Goal: Task Accomplishment & Management: Manage account settings

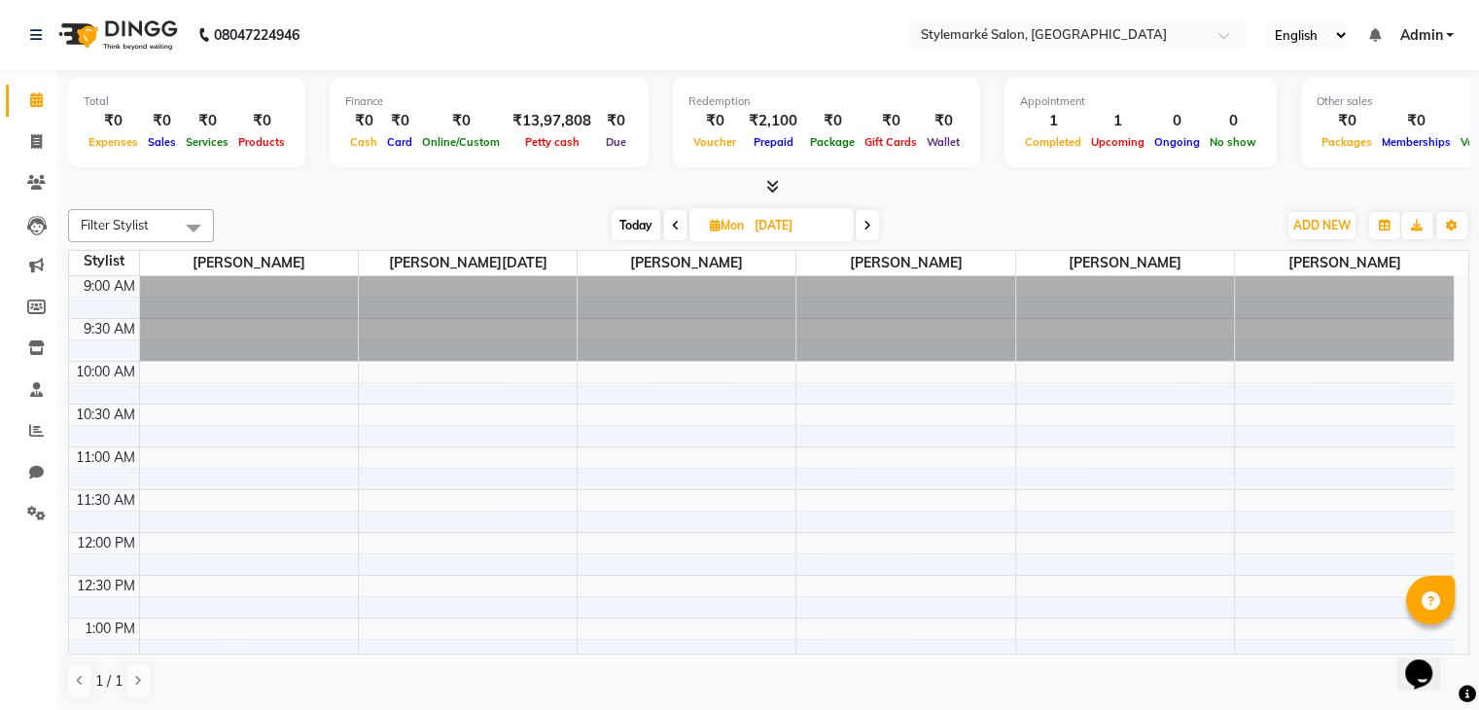
scroll to position [424, 0]
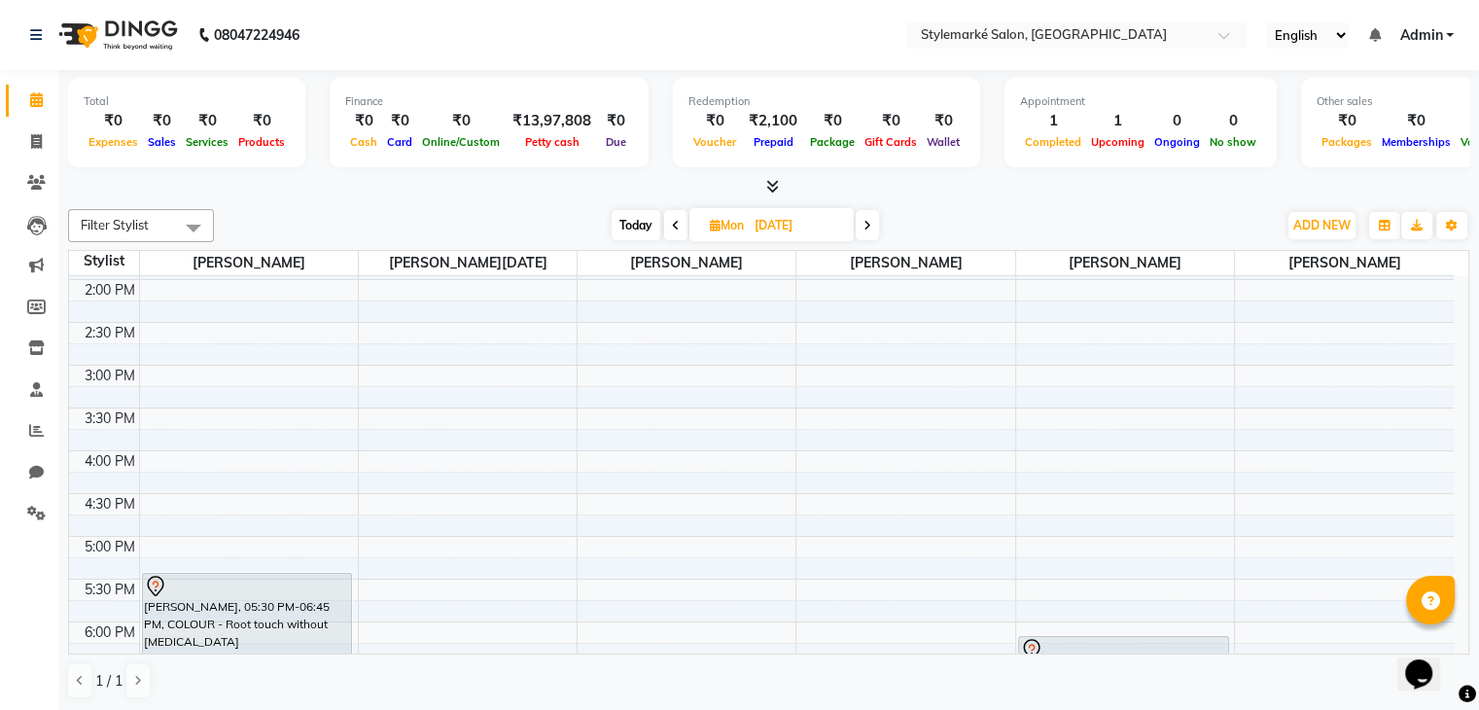
click at [626, 231] on span "Today" at bounding box center [636, 225] width 49 height 30
click at [689, 231] on span "[DATE]" at bounding box center [771, 224] width 164 height 33
type input "04-10-2025"
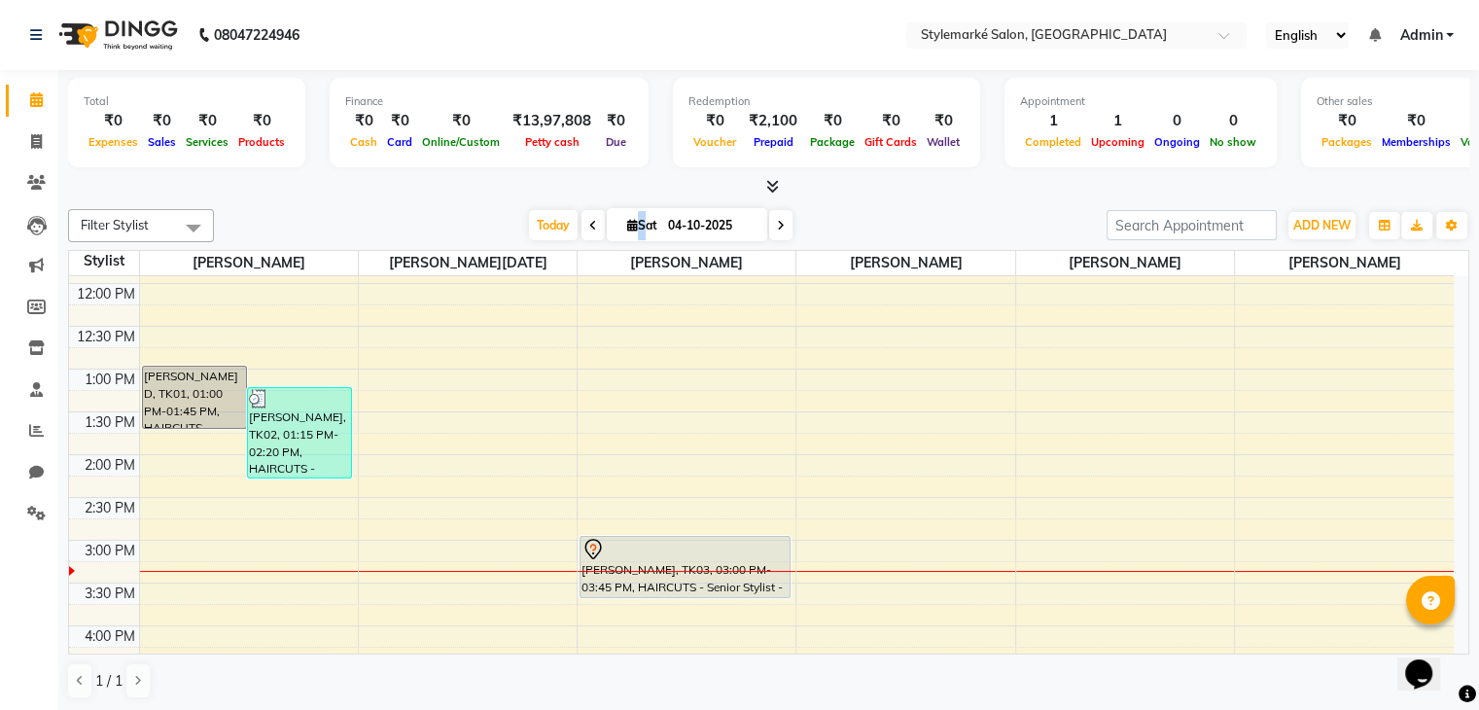
scroll to position [292, 0]
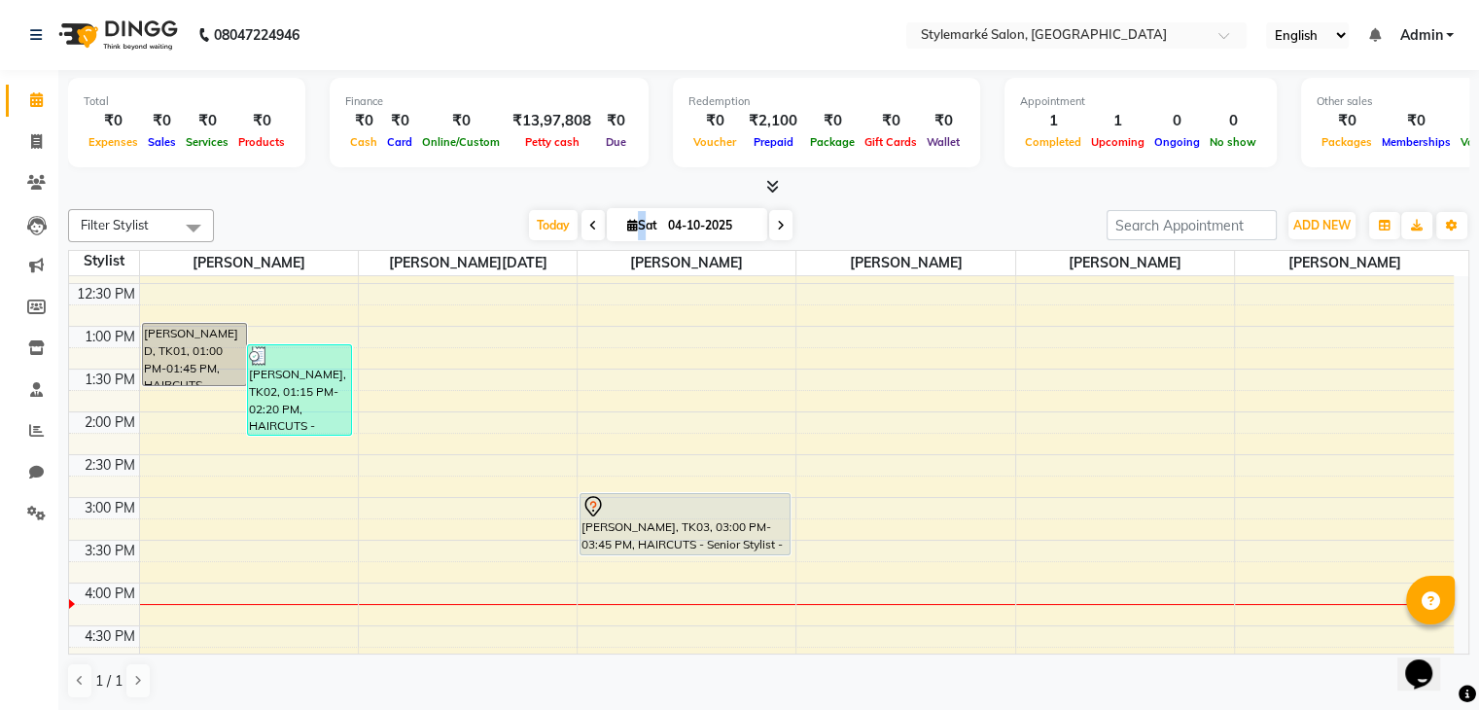
click at [886, 420] on div "9:00 AM 9:30 AM 10:00 AM 10:30 AM 11:00 AM 11:30 AM 12:00 PM 12:30 PM 1:00 PM 1…" at bounding box center [761, 497] width 1385 height 1026
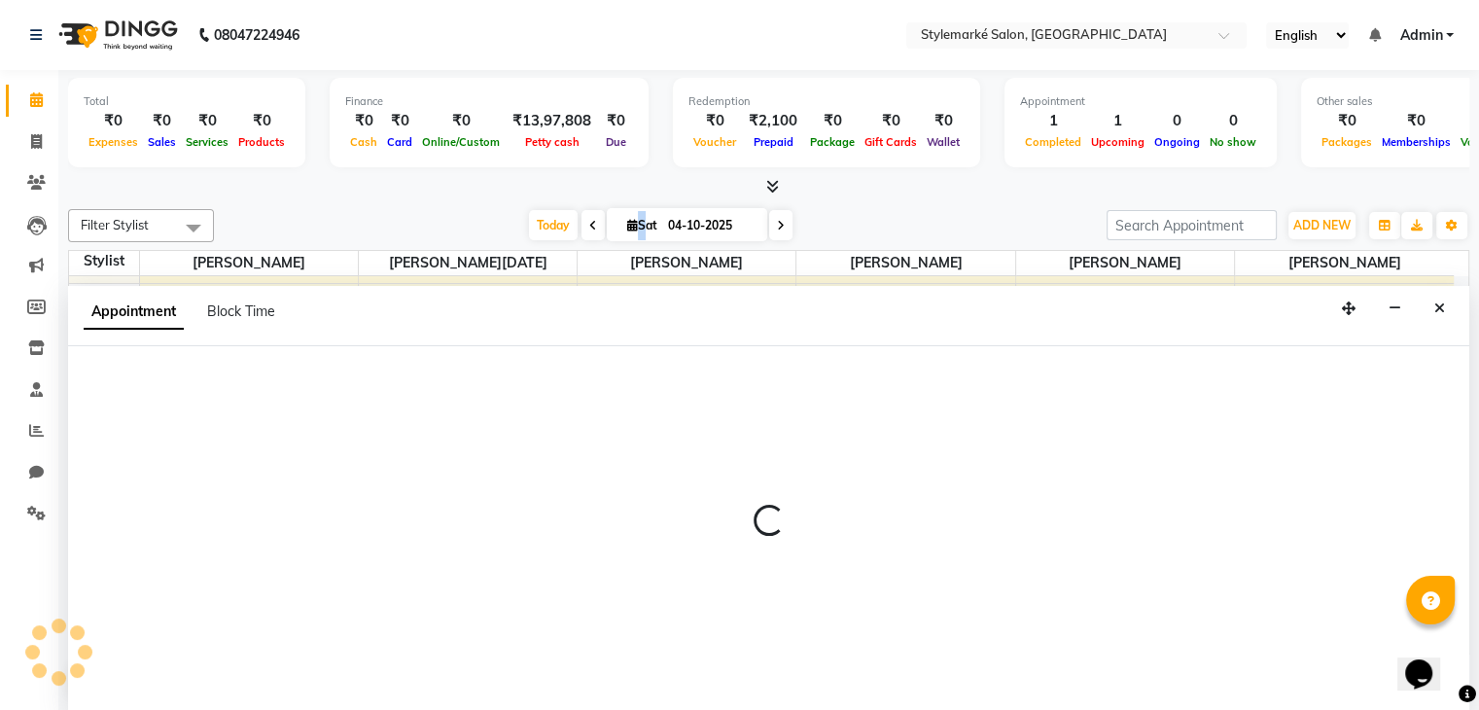
select select "71243"
select select "840"
select select "tentative"
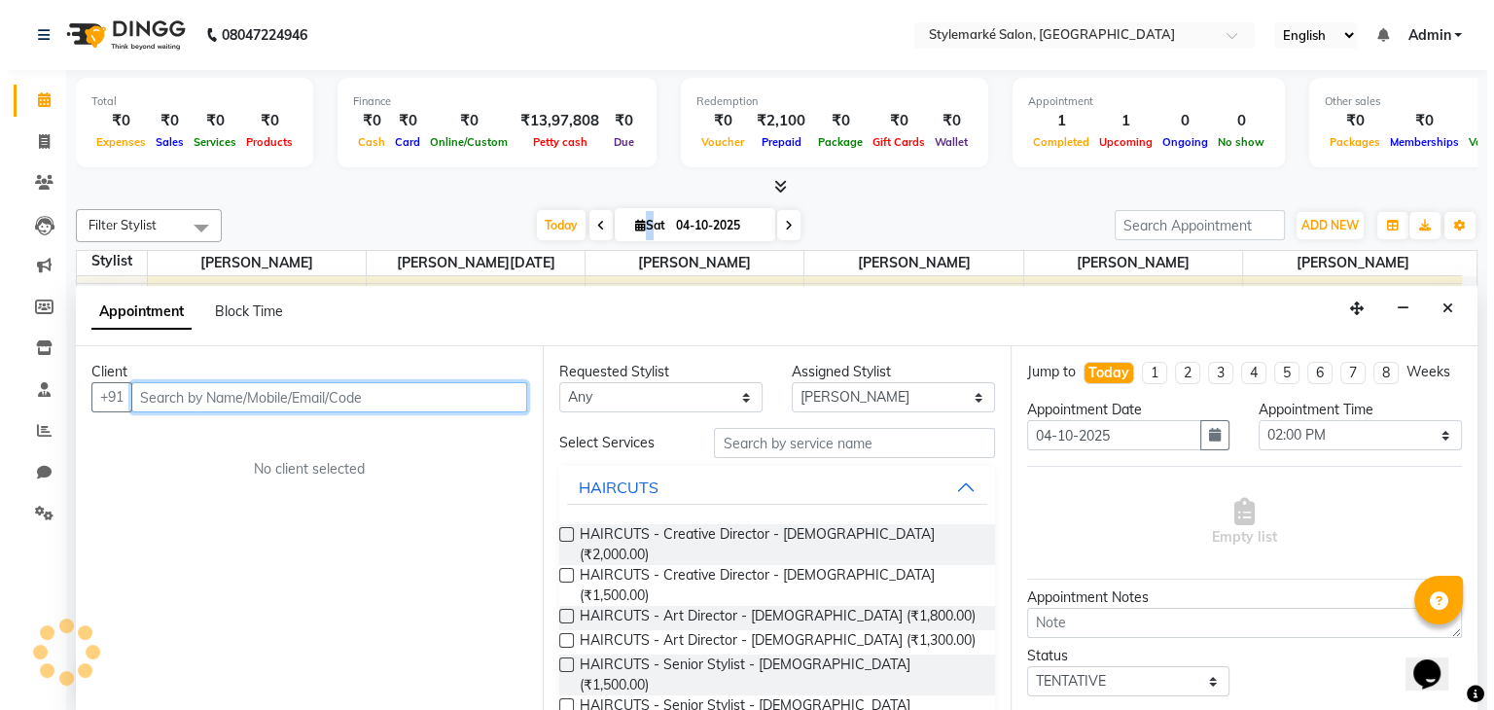
scroll to position [1, 0]
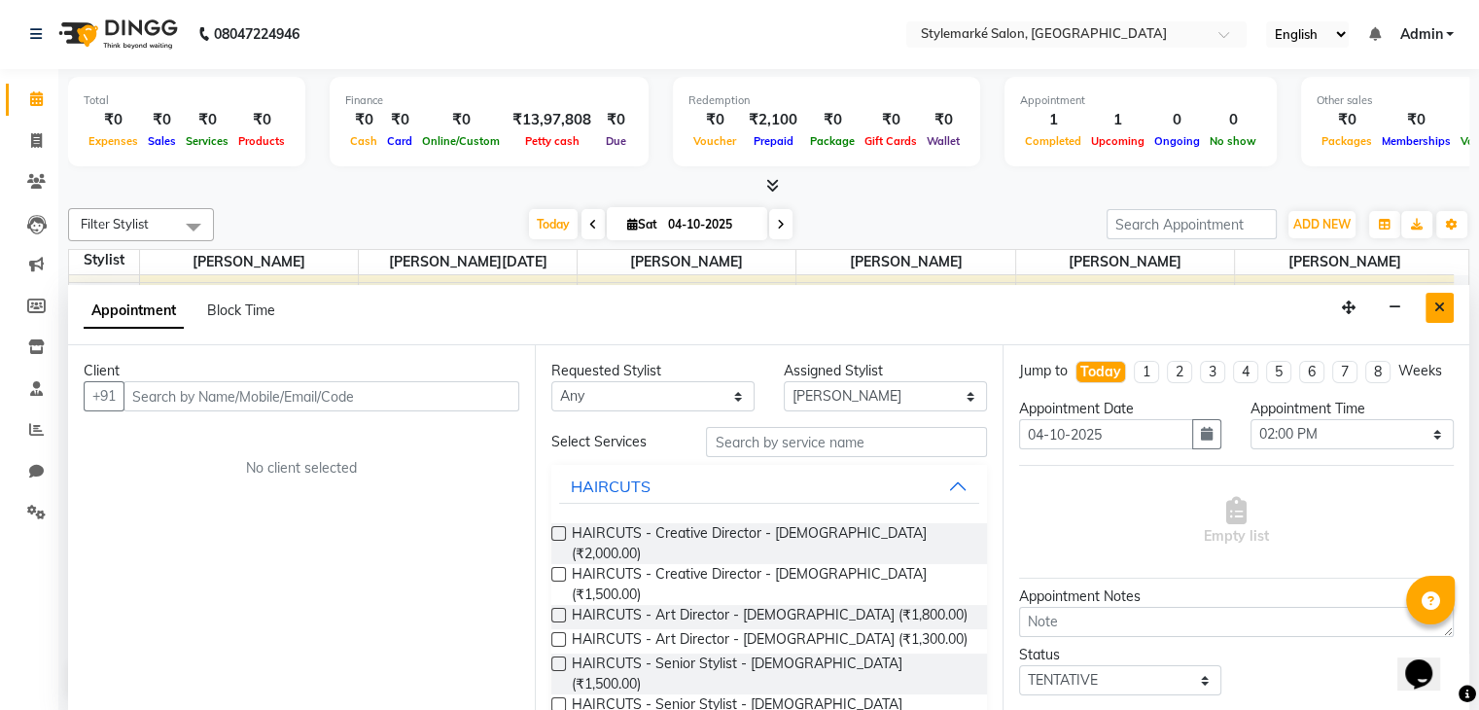
click at [1431, 309] on button "Close" at bounding box center [1440, 308] width 28 height 30
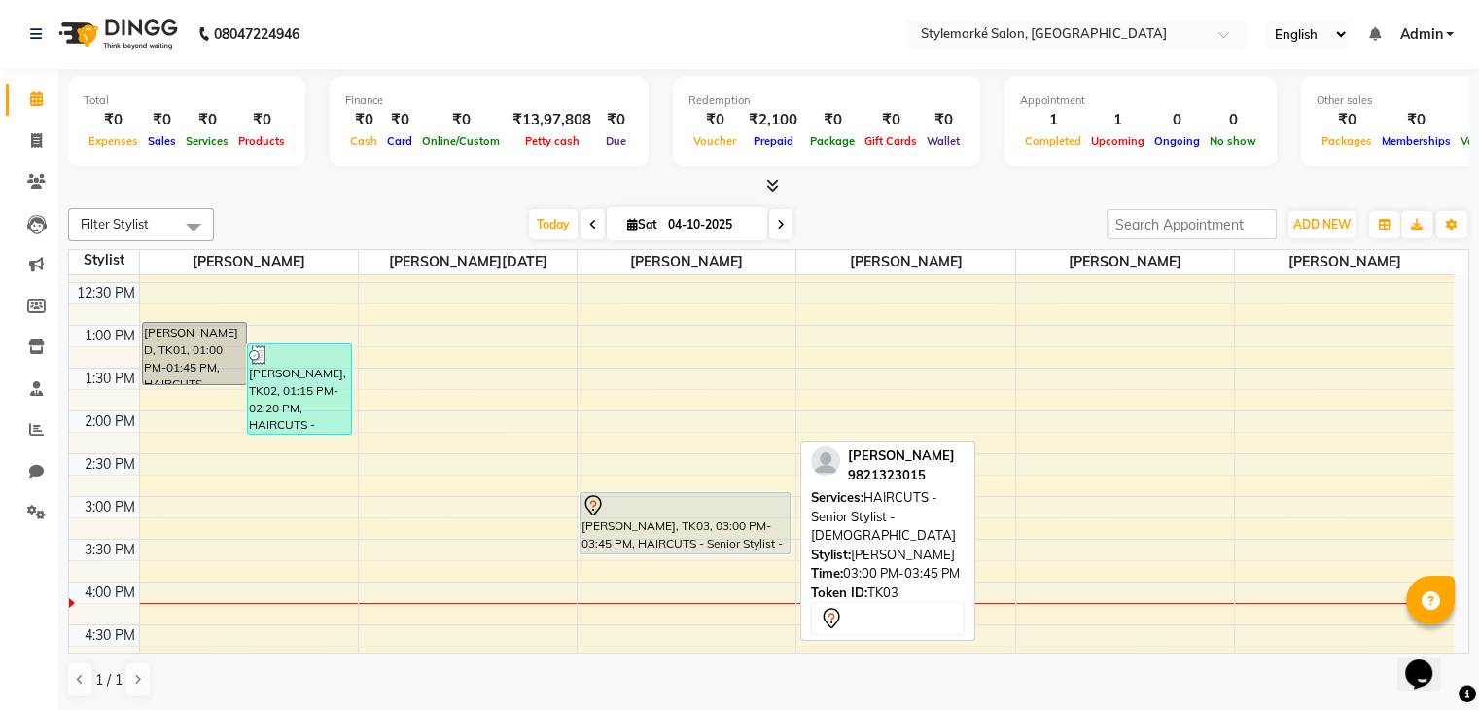
click at [618, 514] on div "[PERSON_NAME], TK03, 03:00 PM-03:45 PM, HAIRCUTS - Senior Stylist - [DEMOGRAPHI…" at bounding box center [685, 523] width 209 height 60
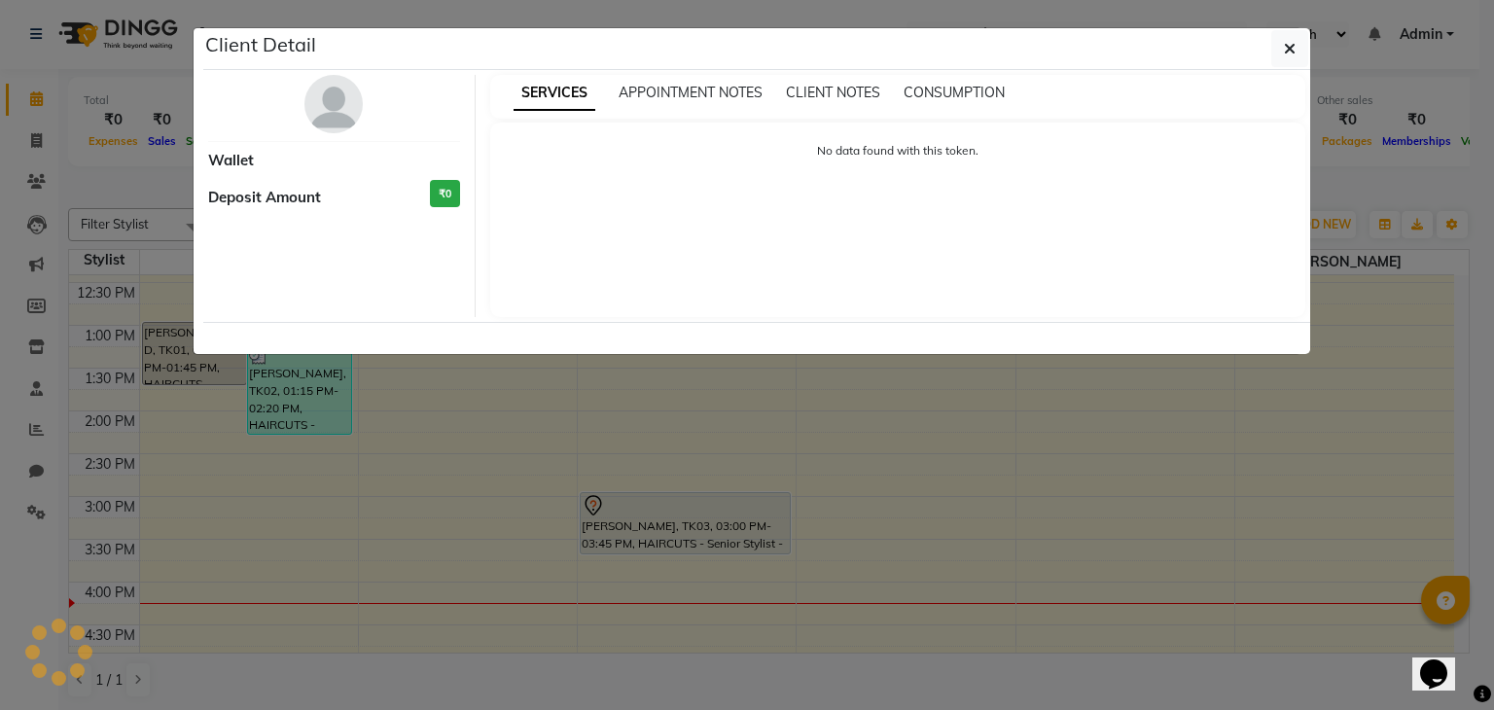
select select "7"
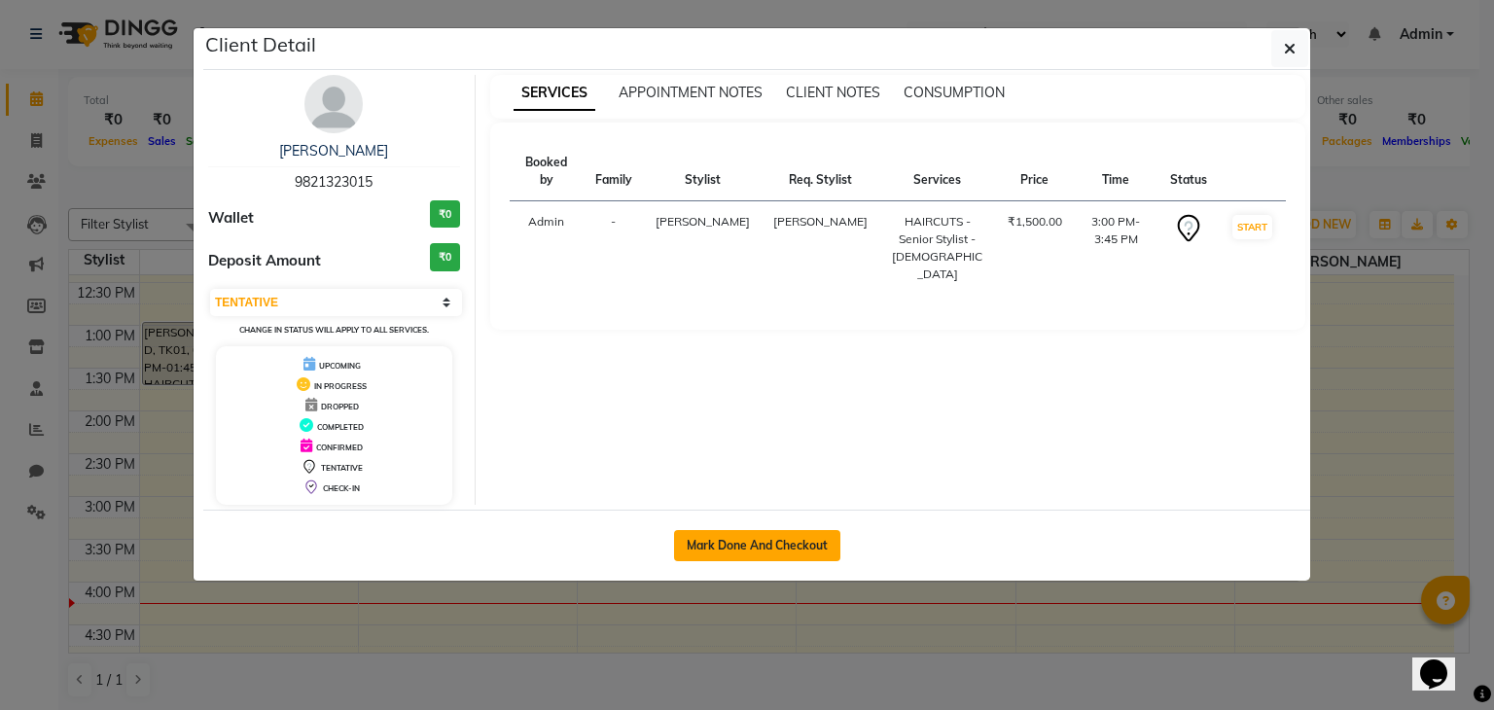
click at [750, 533] on button "Mark Done And Checkout" at bounding box center [757, 545] width 166 height 31
select select "service"
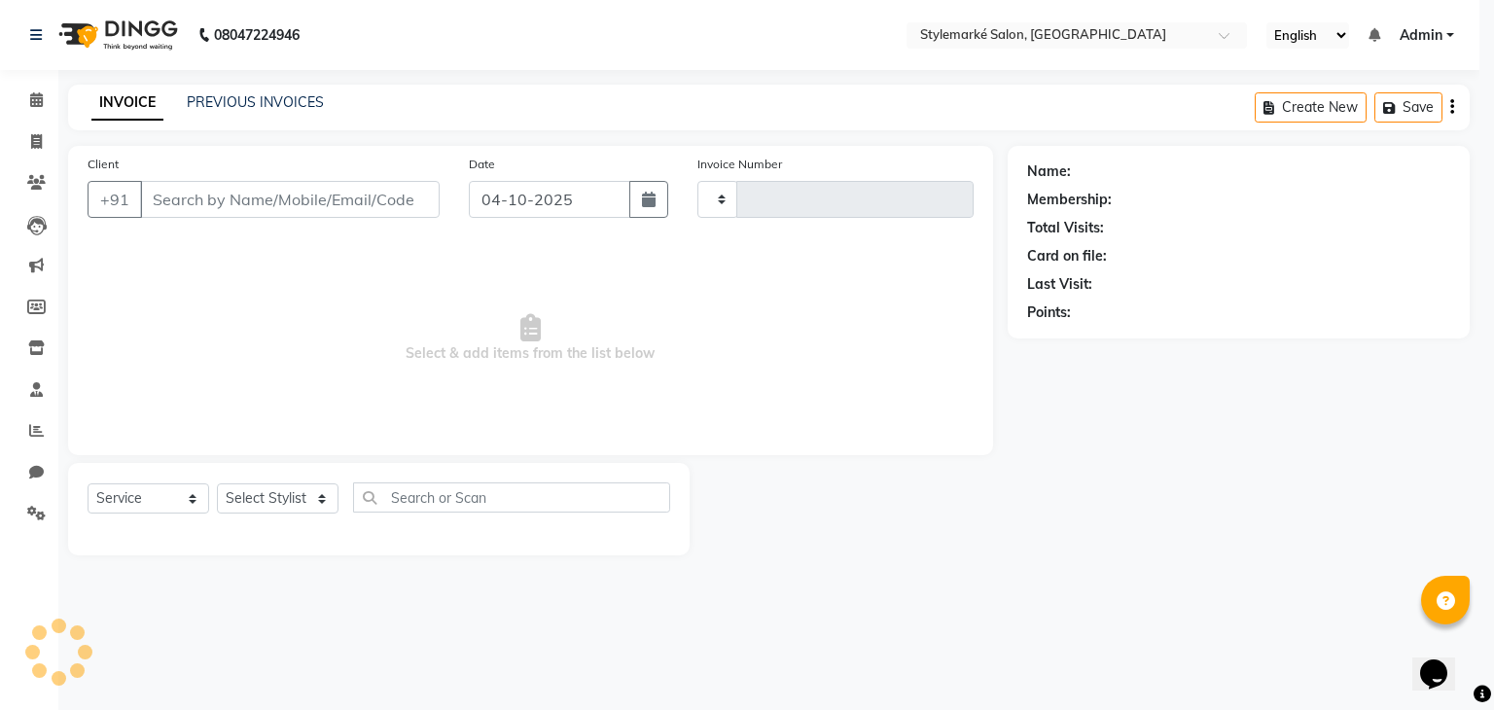
type input "1095"
select select "7909"
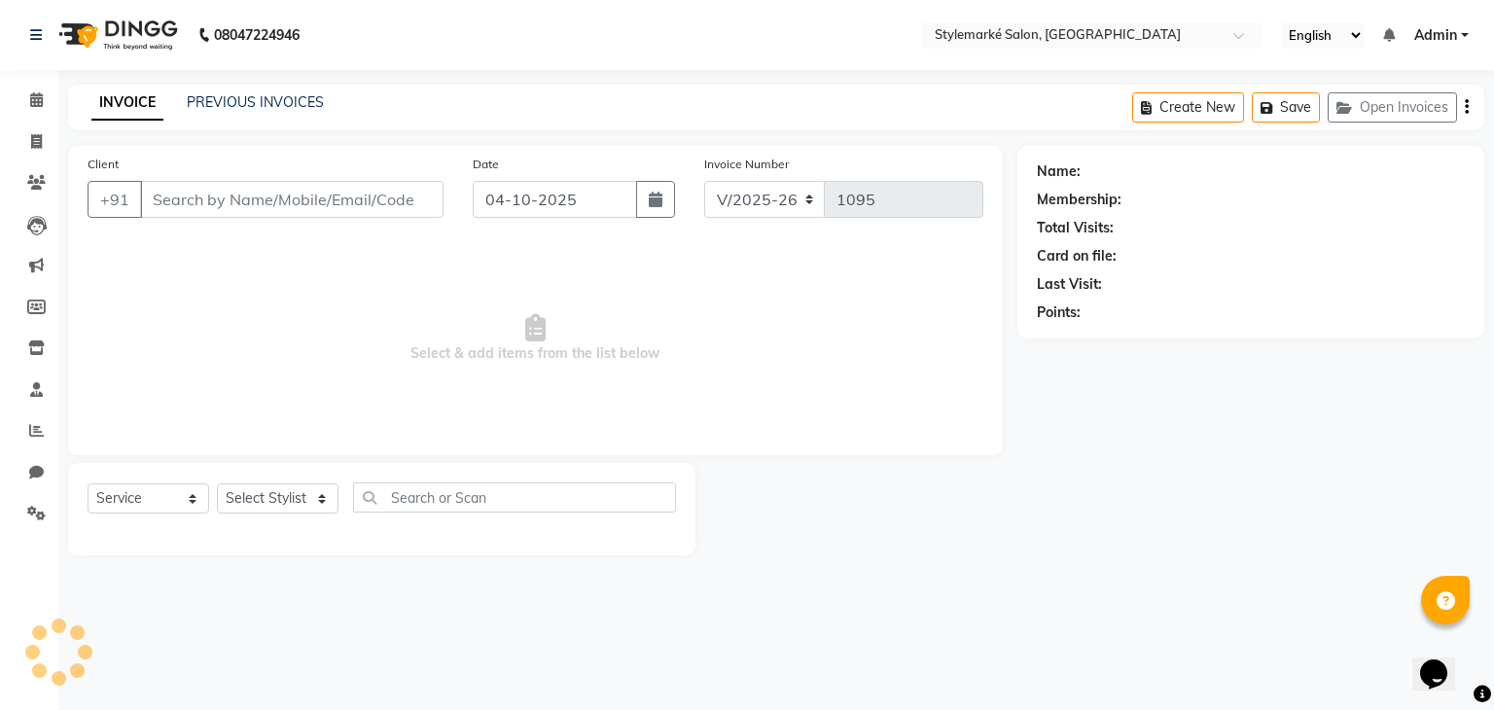
type input "9821323015"
select select "71241"
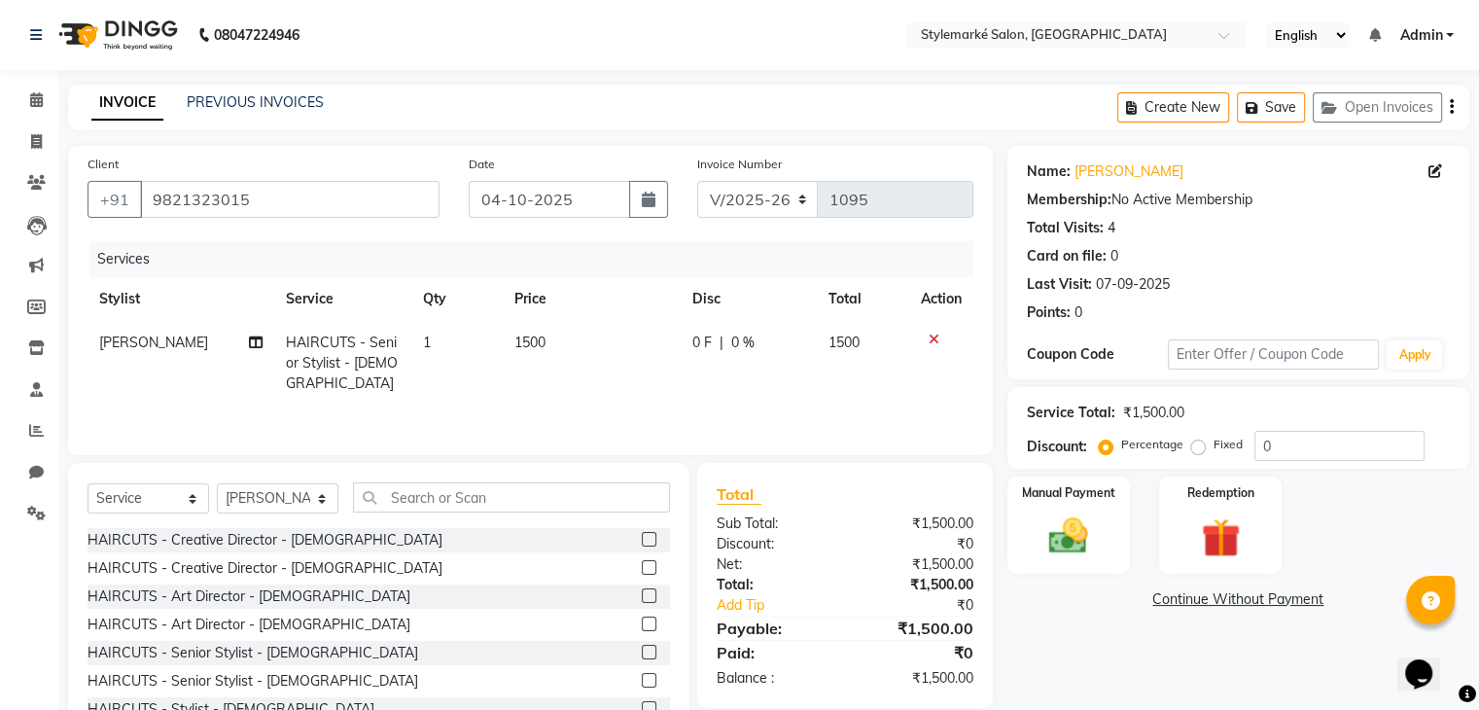
click at [397, 361] on td "HAIRCUTS - Senior Stylist - [DEMOGRAPHIC_DATA]" at bounding box center [342, 363] width 137 height 85
select select "71241"
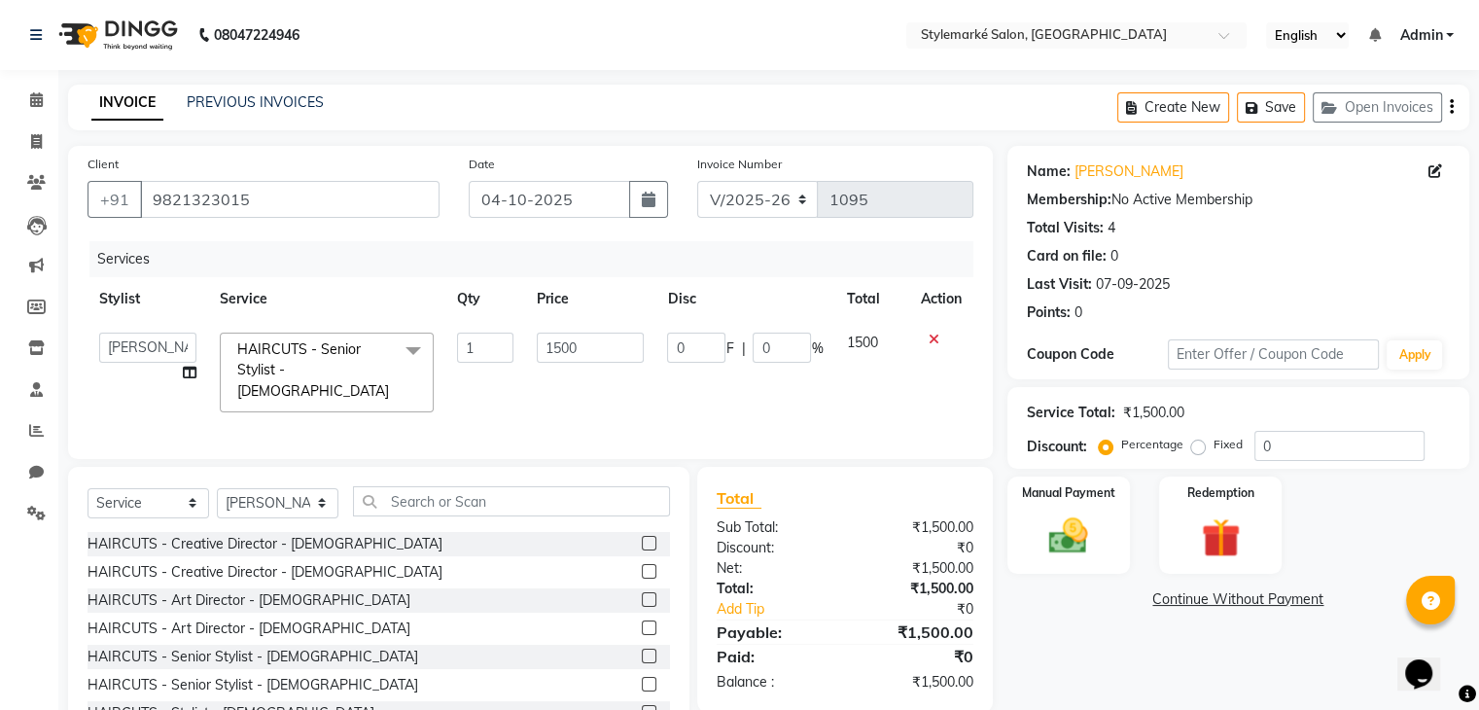
click at [397, 361] on span at bounding box center [413, 351] width 39 height 37
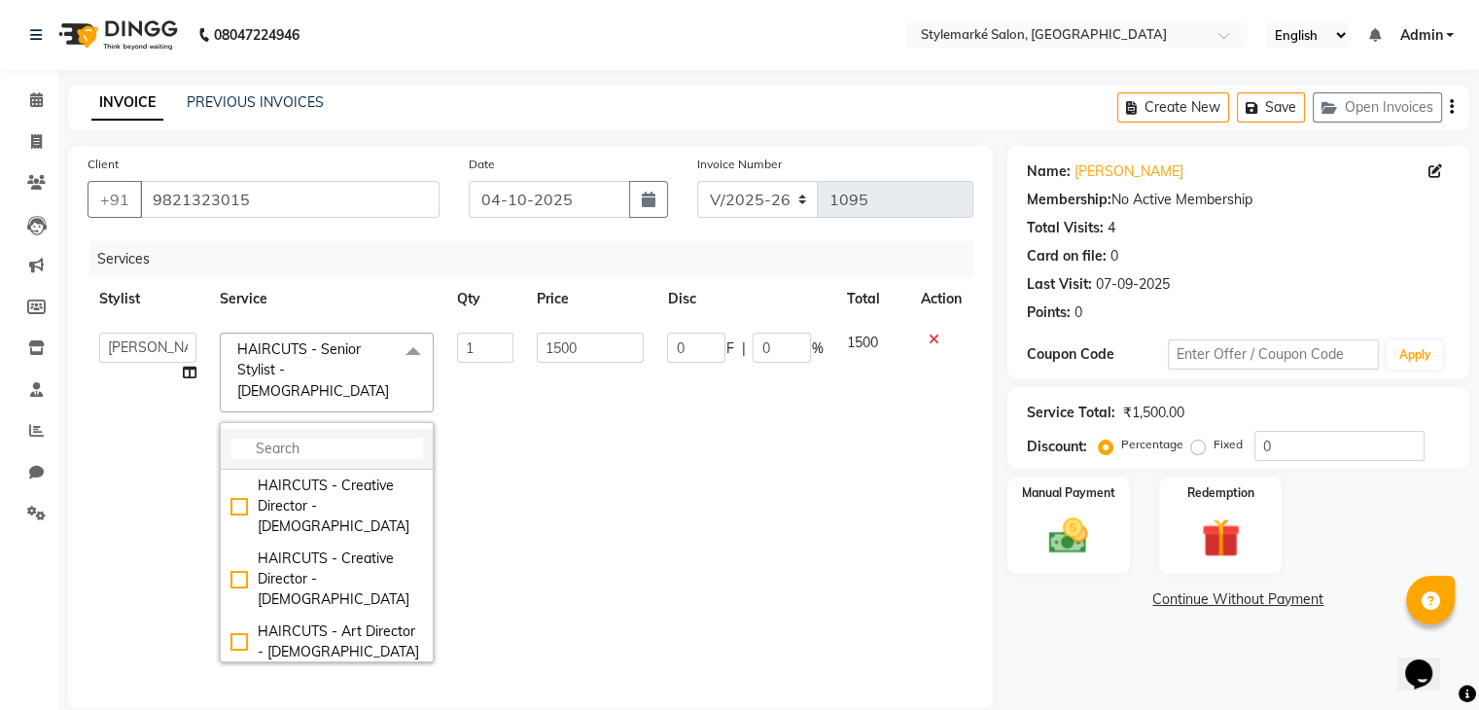
click at [296, 429] on li at bounding box center [327, 449] width 212 height 41
click at [294, 439] on input "multiselect-search" at bounding box center [326, 449] width 193 height 20
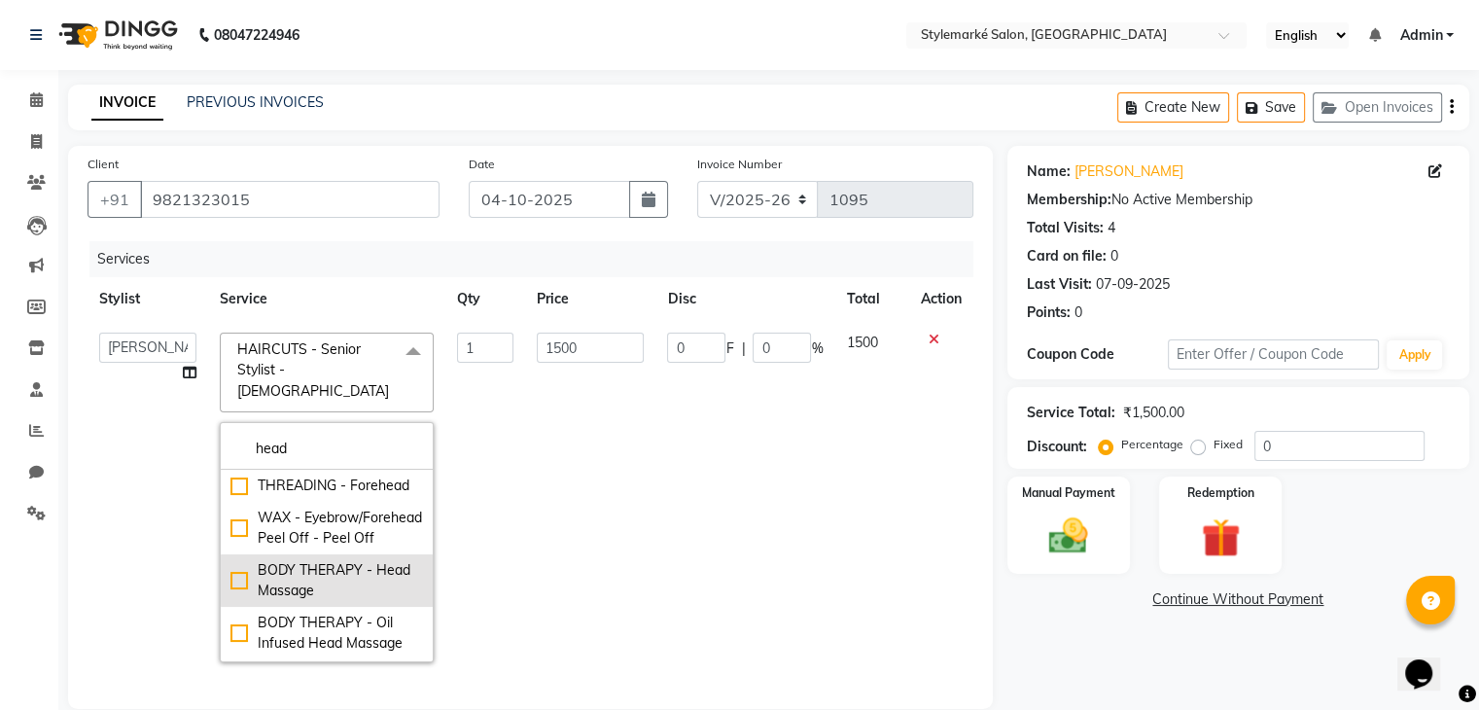
type input "head"
click at [230, 596] on div "BODY THERAPY - Head Massage" at bounding box center [326, 580] width 193 height 41
checkbox input "true"
type input "800"
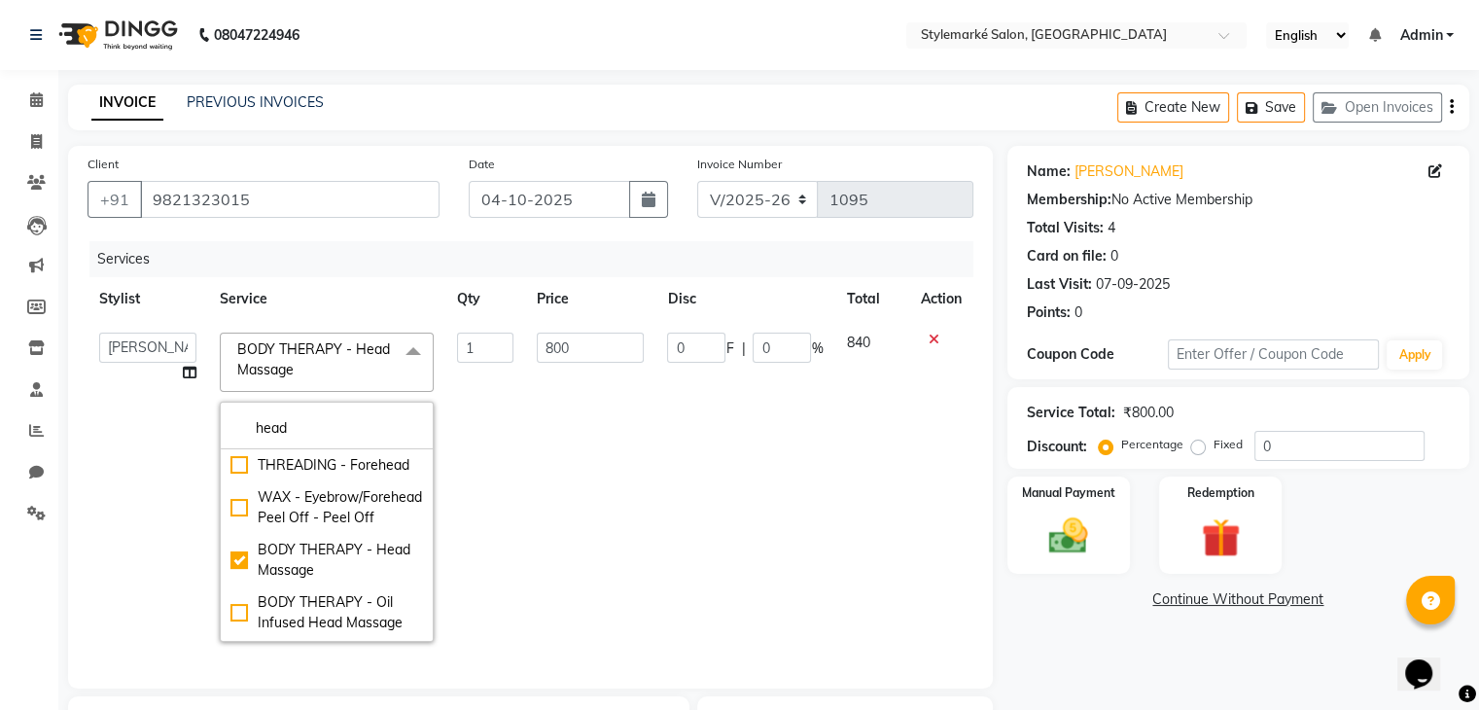
scroll to position [311, 0]
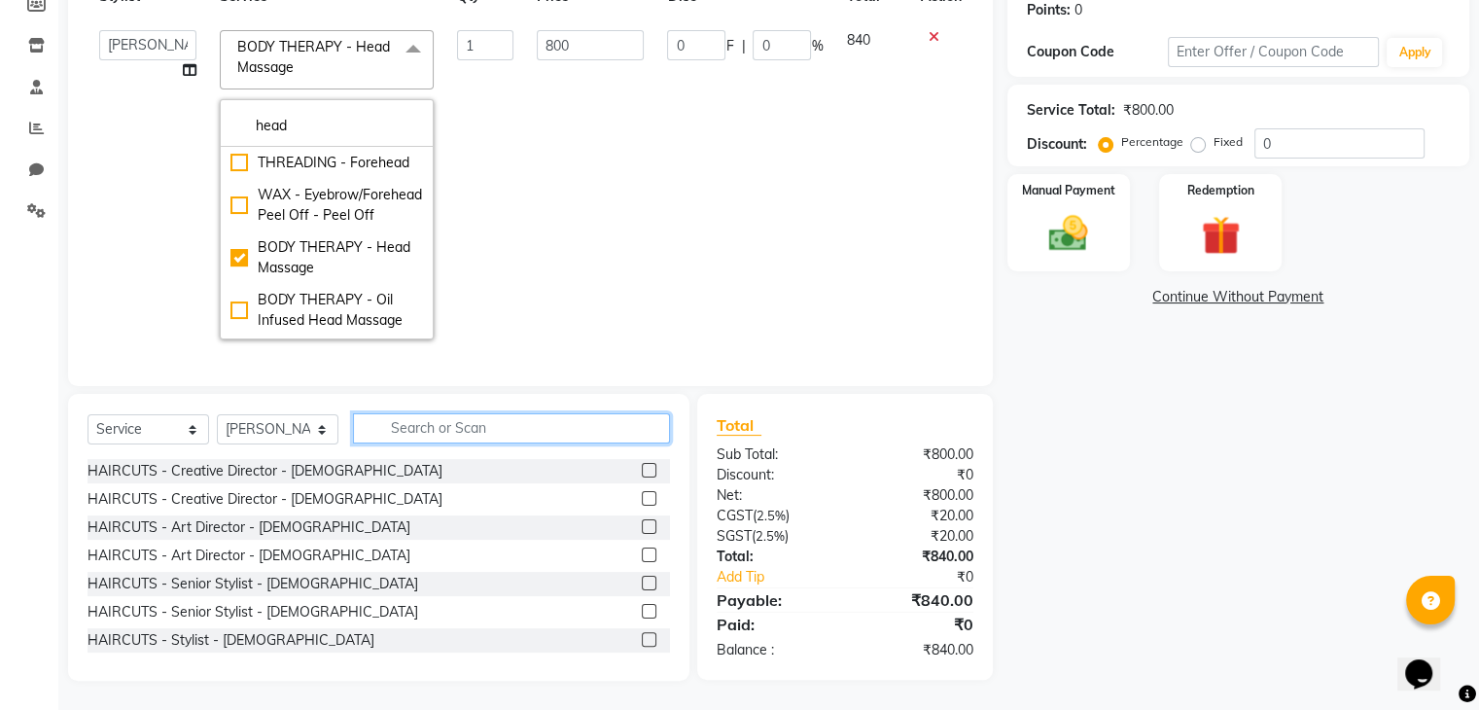
click at [391, 437] on input "text" at bounding box center [511, 428] width 317 height 30
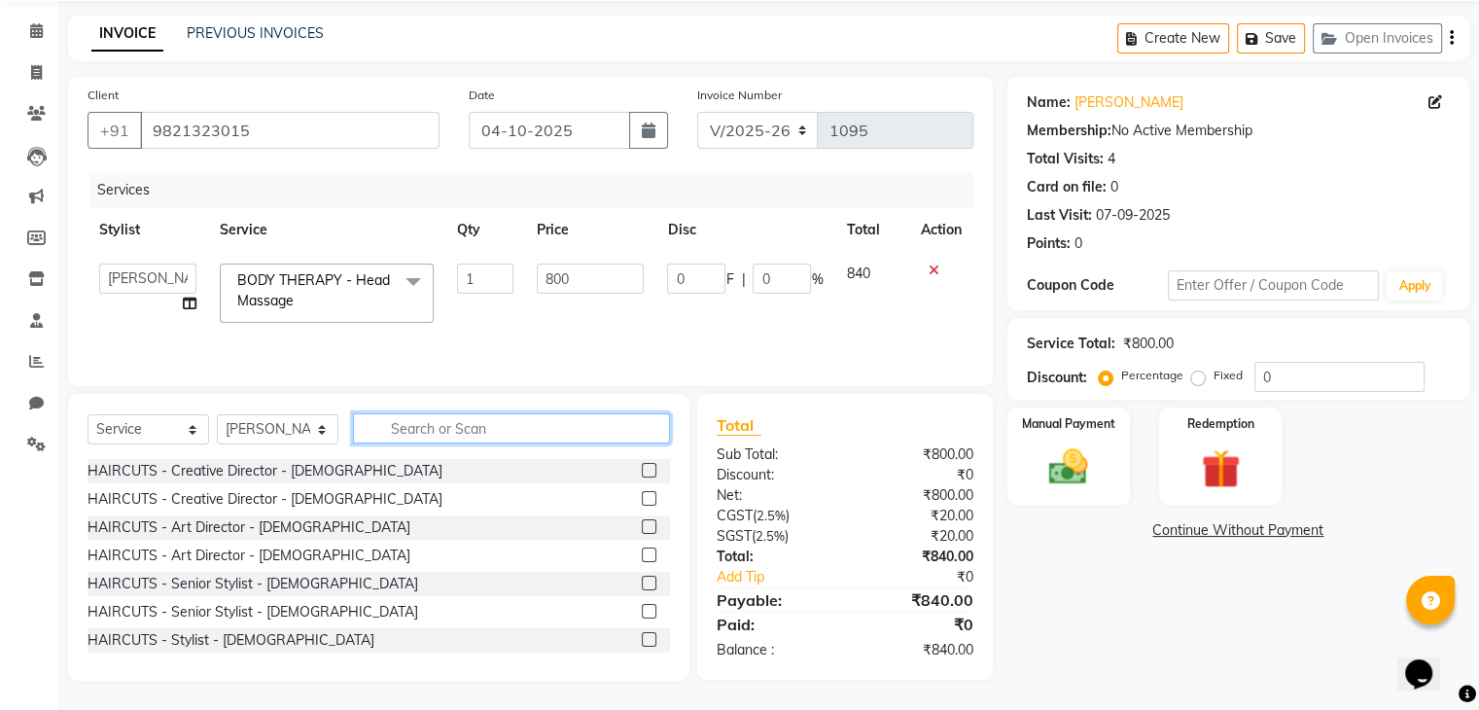
scroll to position [70, 0]
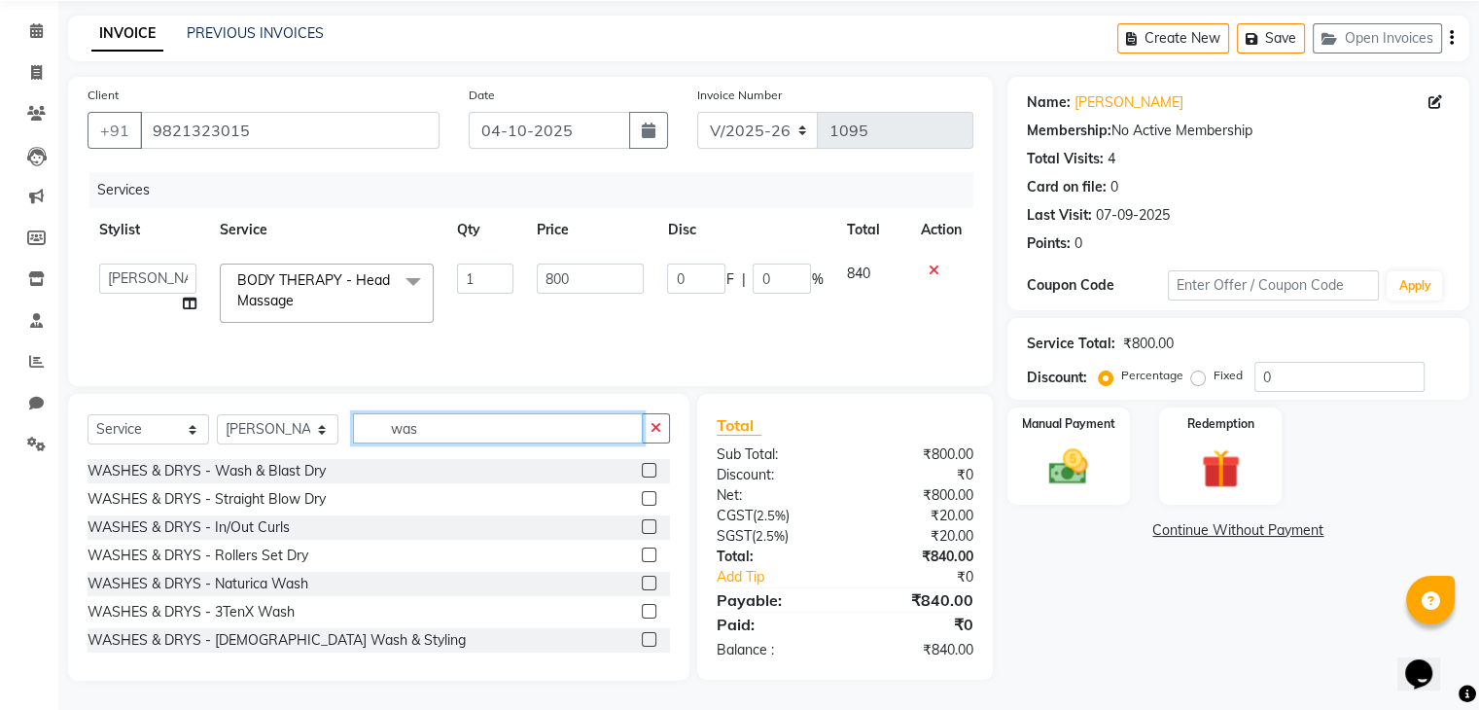
type input "was"
click at [642, 503] on label at bounding box center [649, 498] width 15 height 15
click at [642, 503] on input "checkbox" at bounding box center [648, 499] width 13 height 13
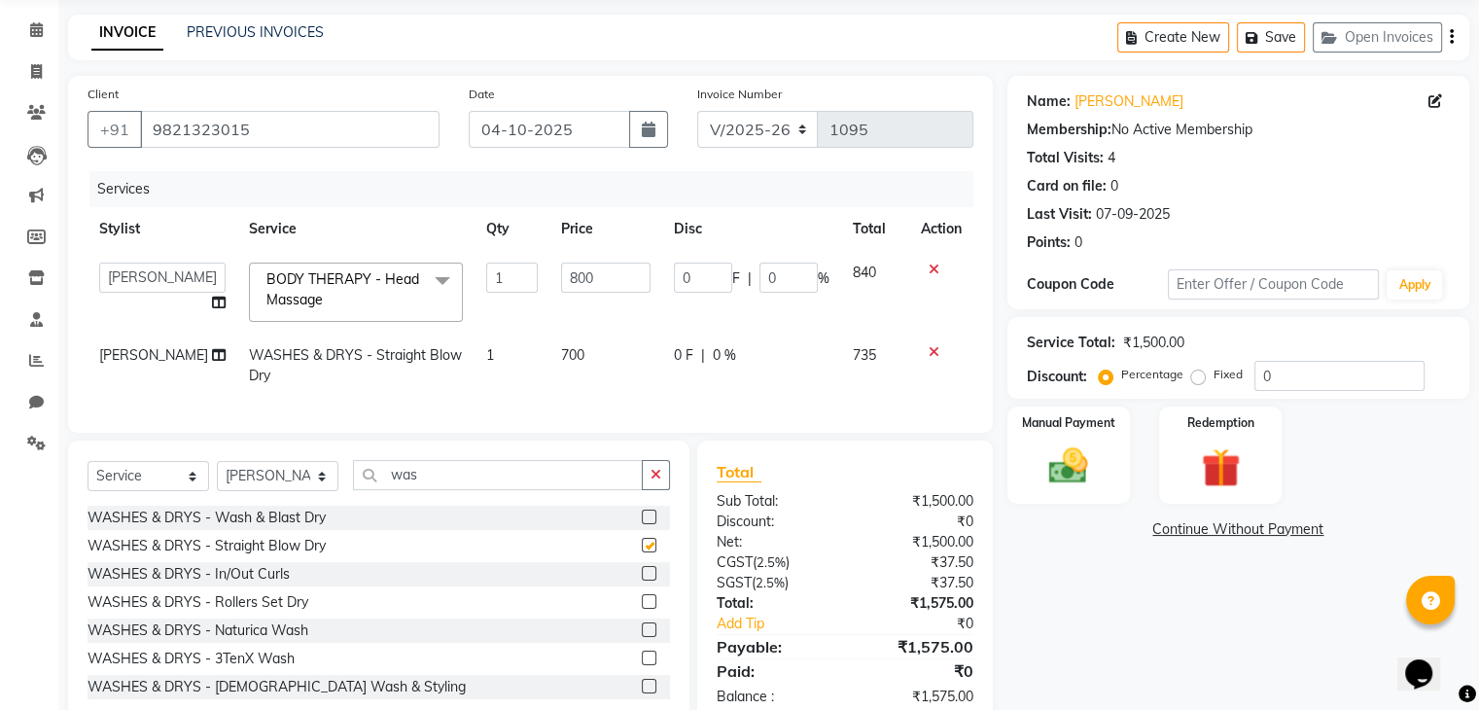
checkbox input "false"
click at [574, 353] on td "700" at bounding box center [605, 366] width 113 height 64
select select "71241"
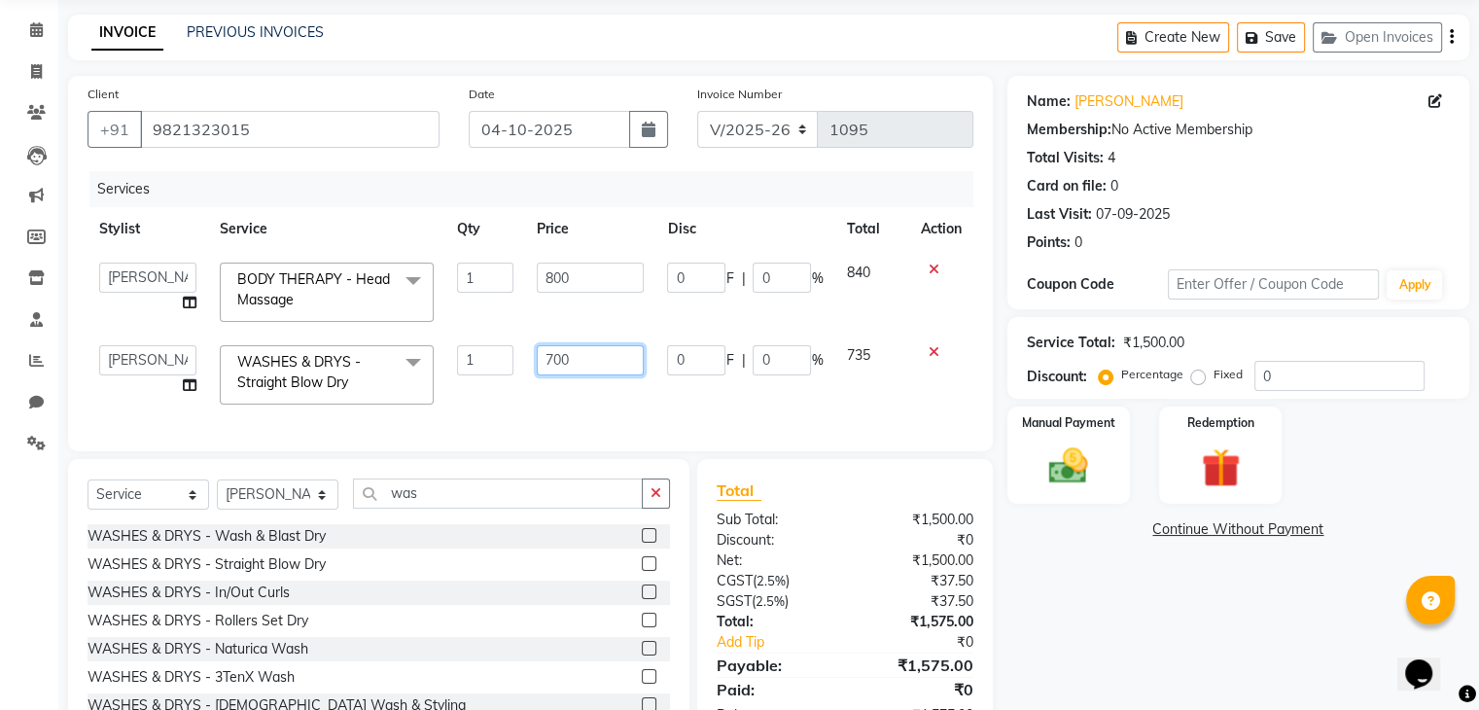
click at [574, 353] on input "700" at bounding box center [590, 360] width 107 height 30
type input "7"
type input "1200"
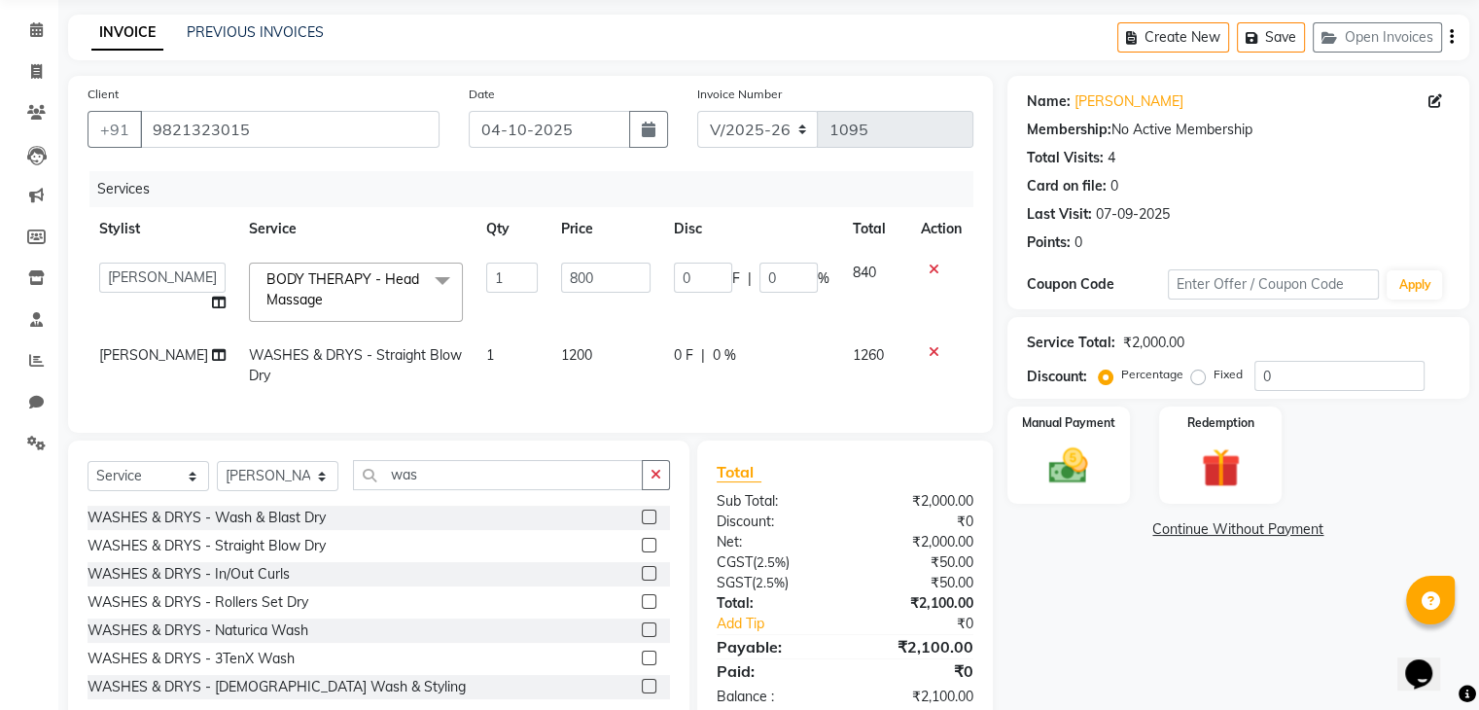
click at [809, 390] on td "0 F | 0 %" at bounding box center [751, 366] width 179 height 64
select select "71241"
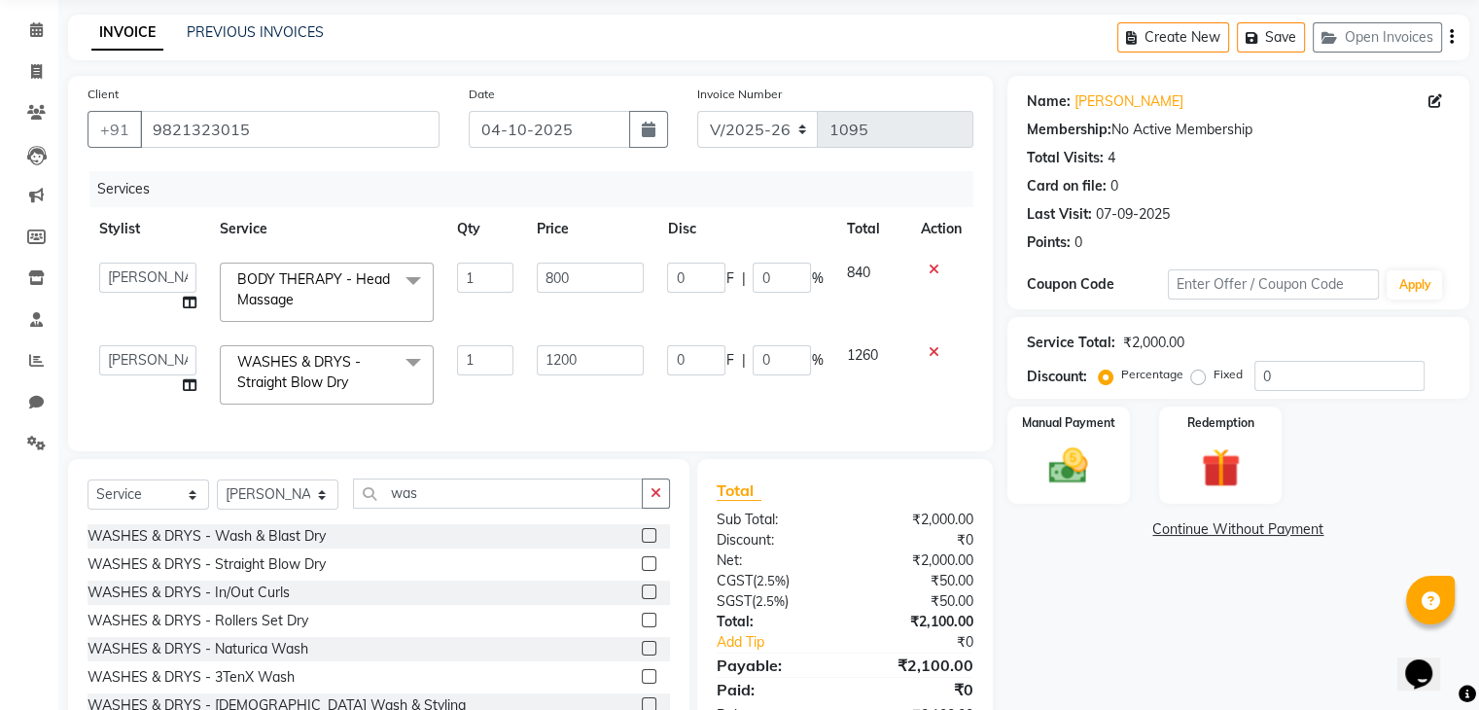
click at [1450, 38] on icon "button" at bounding box center [1452, 37] width 4 height 1
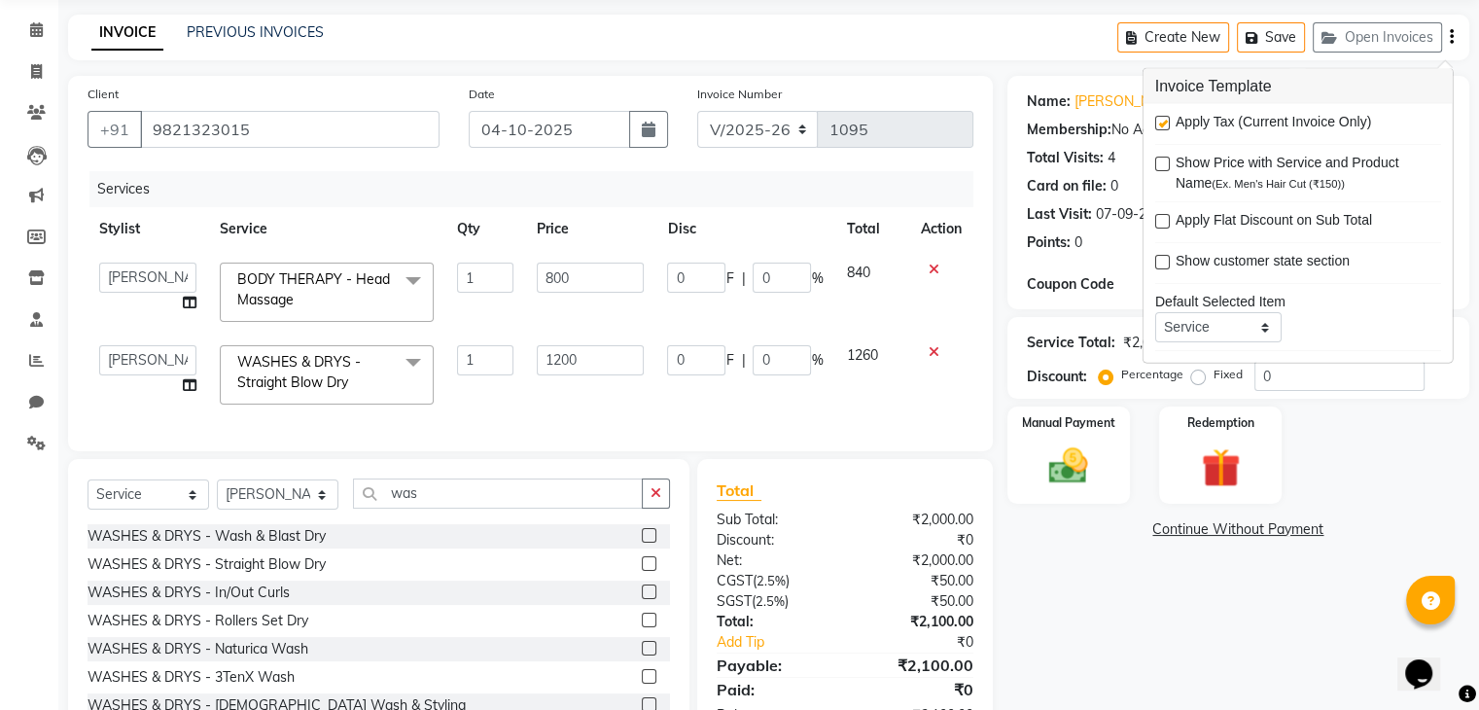
click at [1157, 116] on label at bounding box center [1162, 123] width 15 height 15
click at [1157, 118] on input "checkbox" at bounding box center [1161, 124] width 13 height 13
checkbox input "false"
click at [1213, 456] on img at bounding box center [1219, 468] width 65 height 50
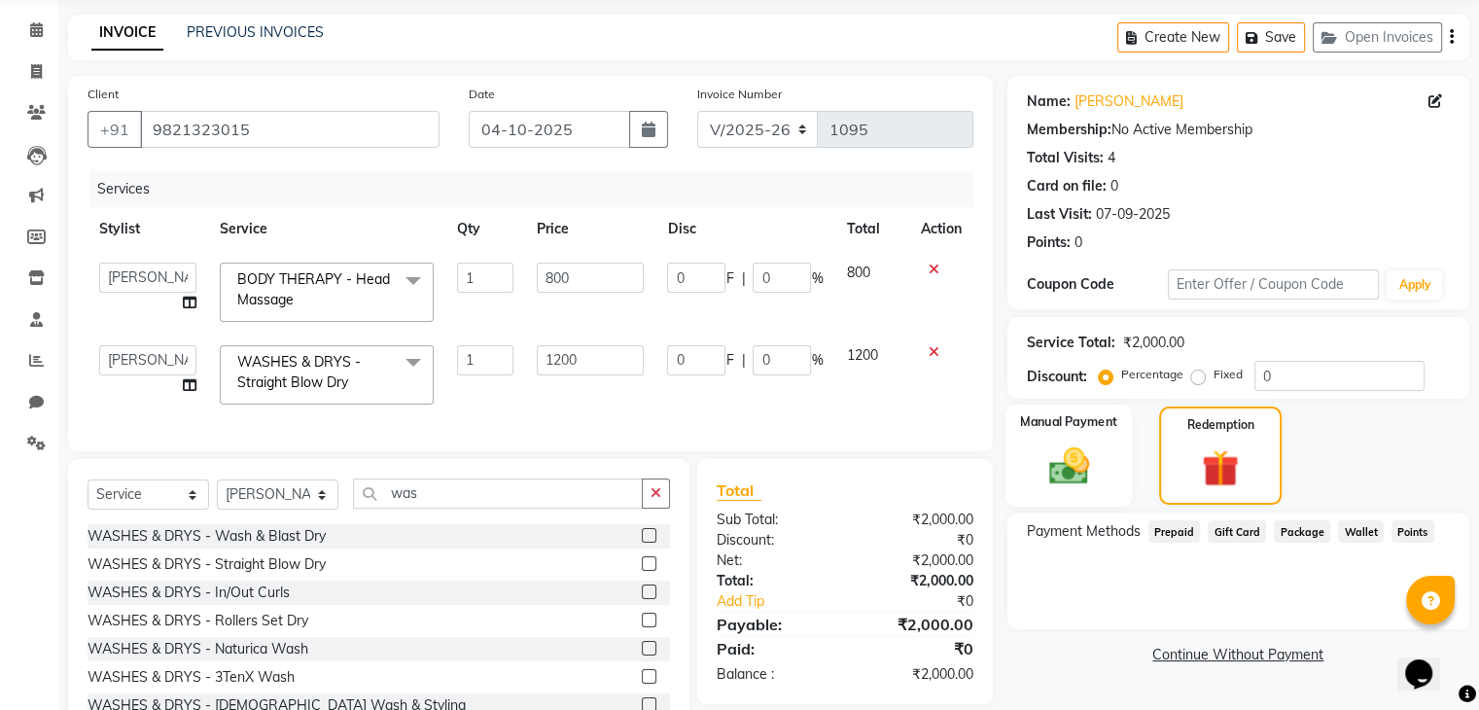
click at [1101, 439] on div "Manual Payment" at bounding box center [1068, 456] width 127 height 102
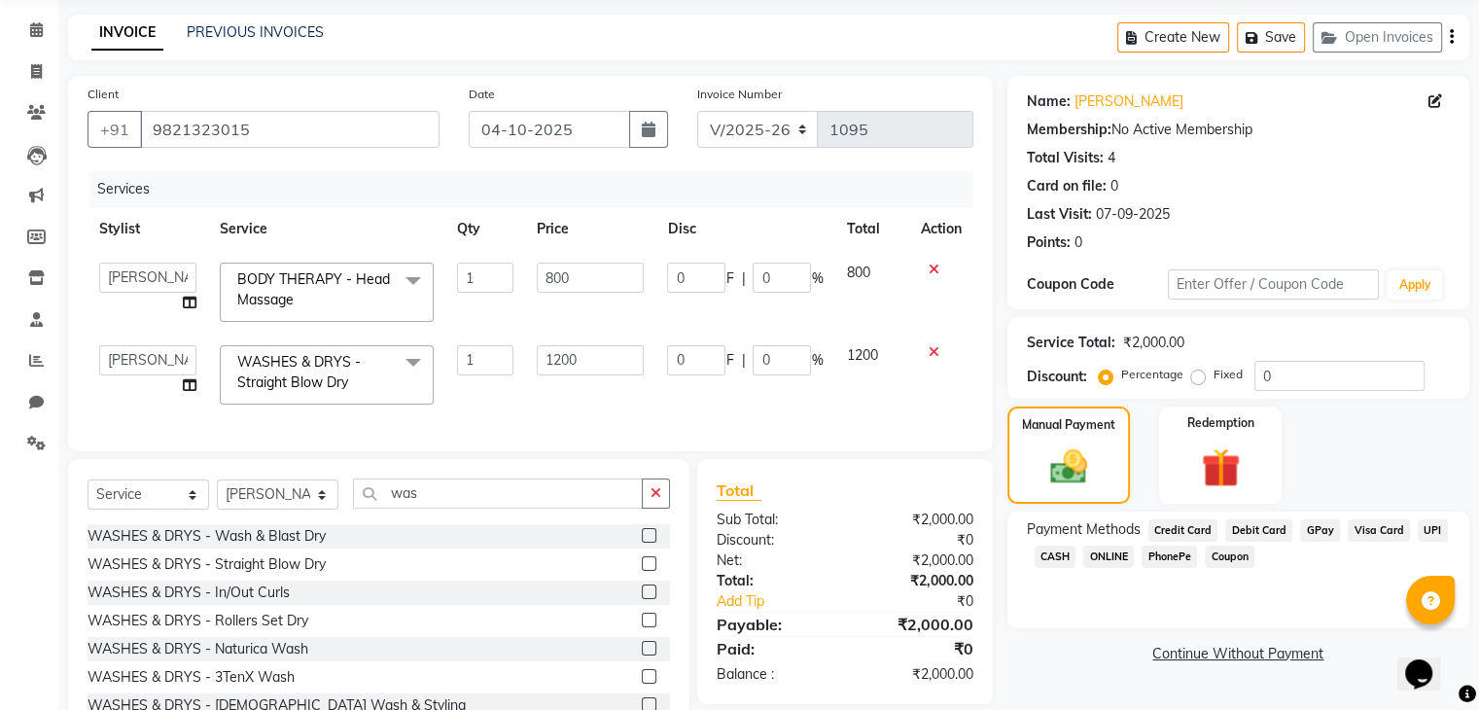
click at [1379, 528] on span "Visa Card" at bounding box center [1379, 530] width 62 height 22
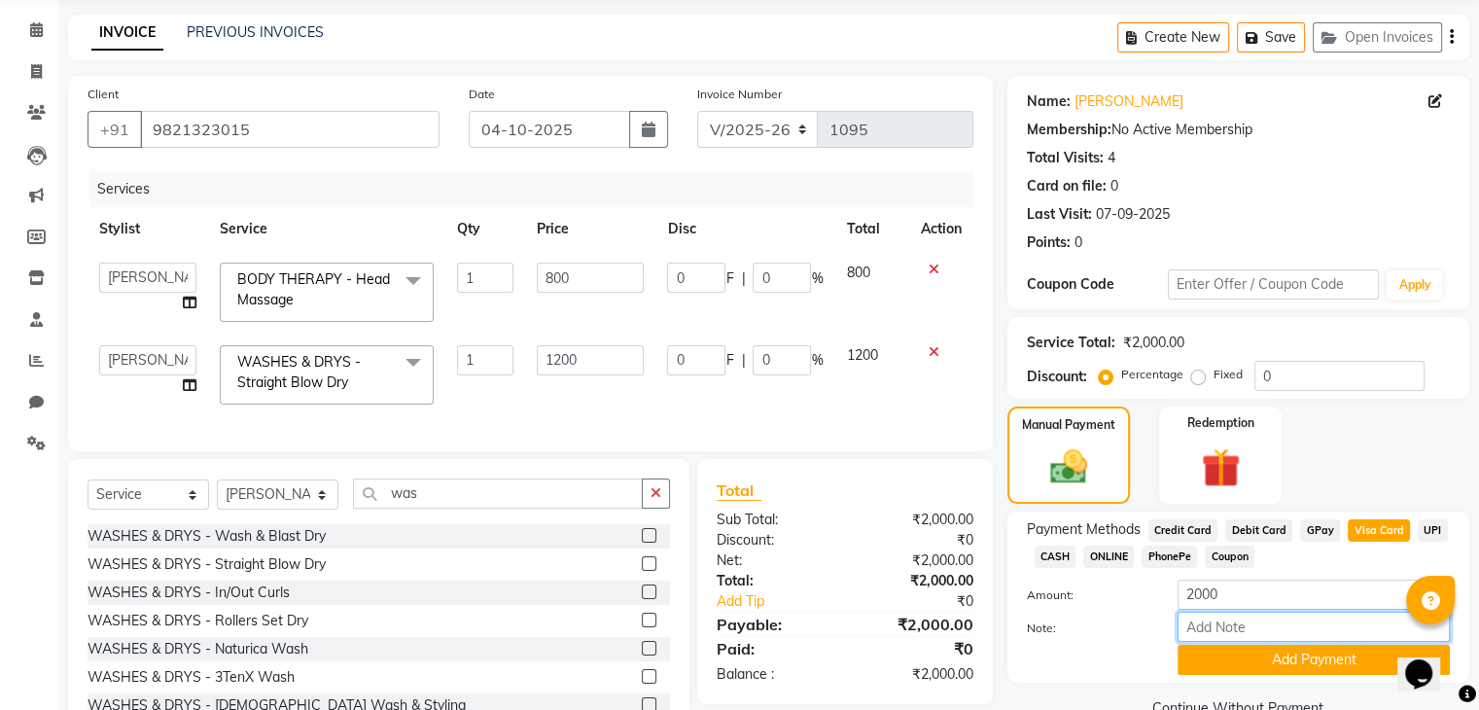
click at [1276, 627] on input "Note:" at bounding box center [1314, 627] width 272 height 30
type input "mastercard - 1460"
click at [1306, 663] on button "Add Payment" at bounding box center [1314, 660] width 272 height 30
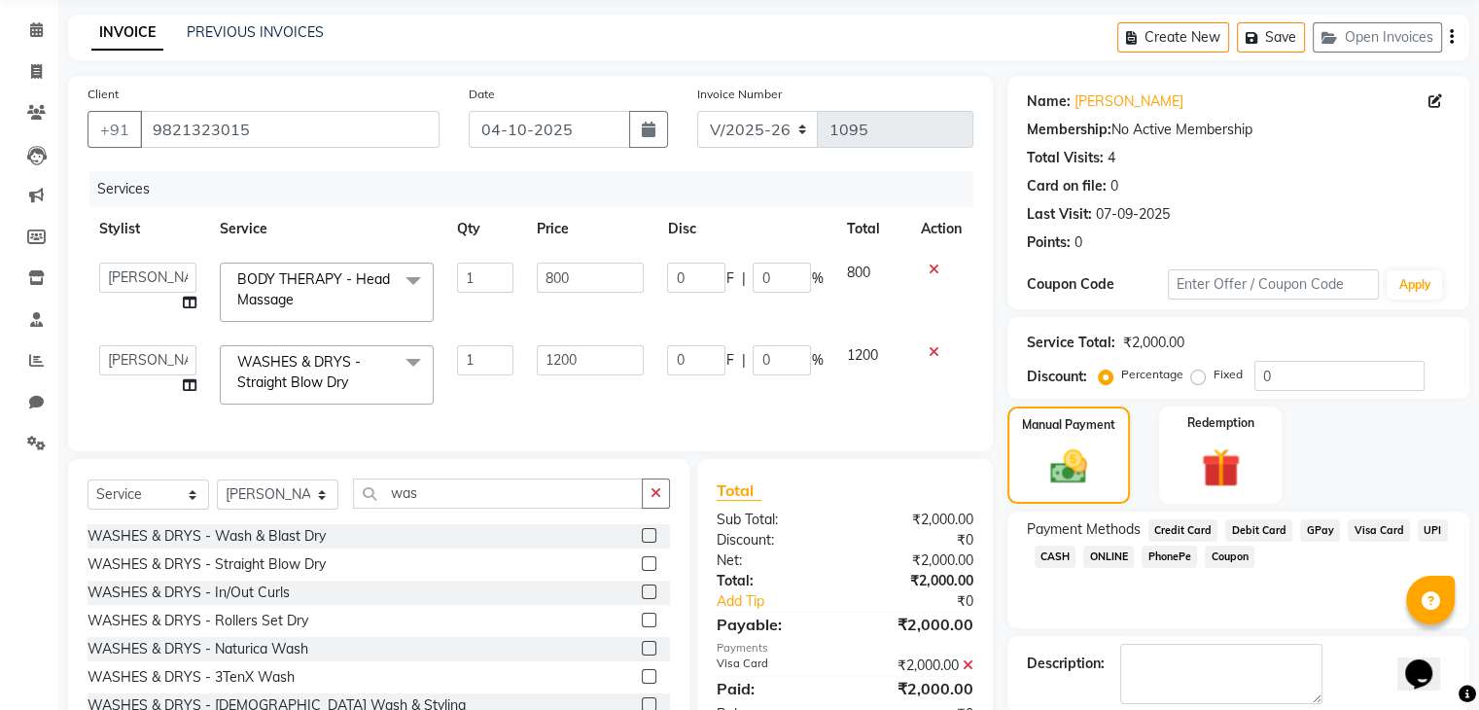
scroll to position [166, 0]
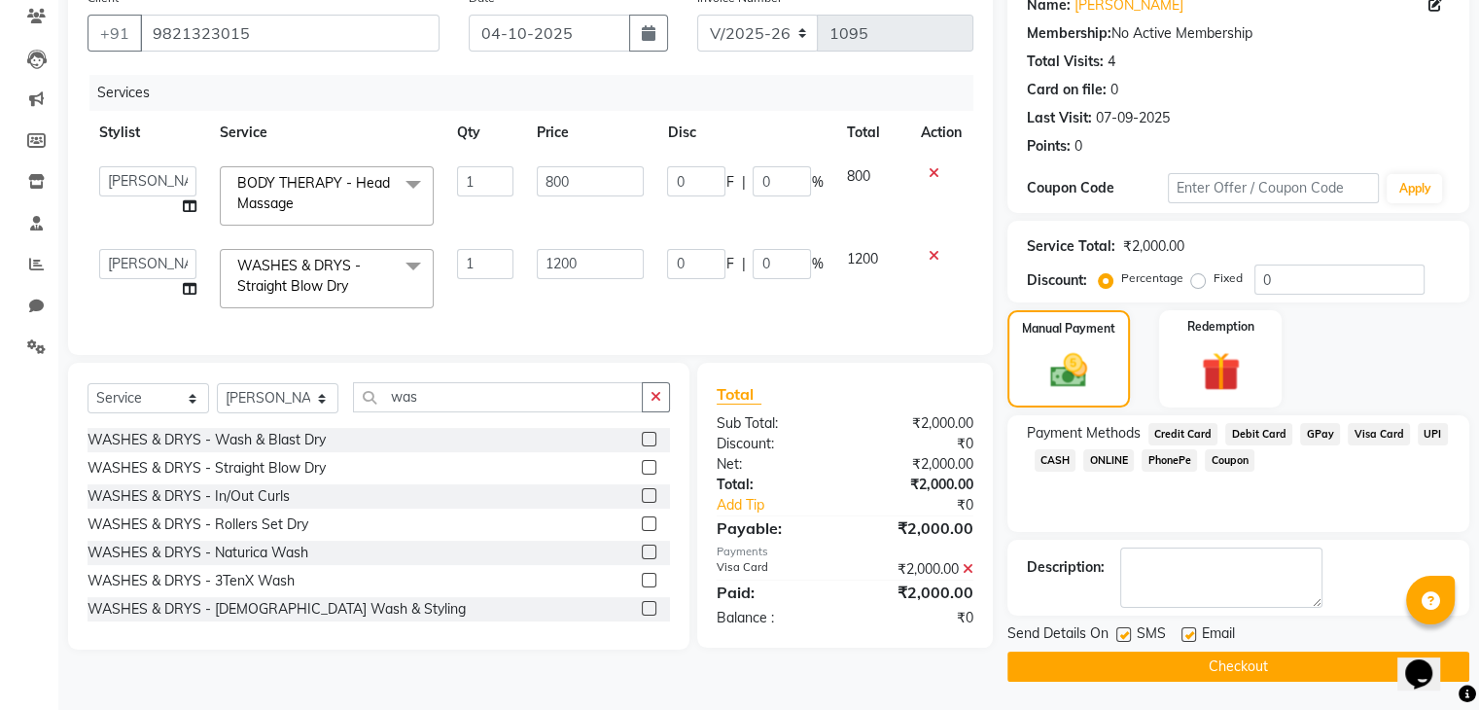
click at [1241, 662] on button "Checkout" at bounding box center [1238, 667] width 462 height 30
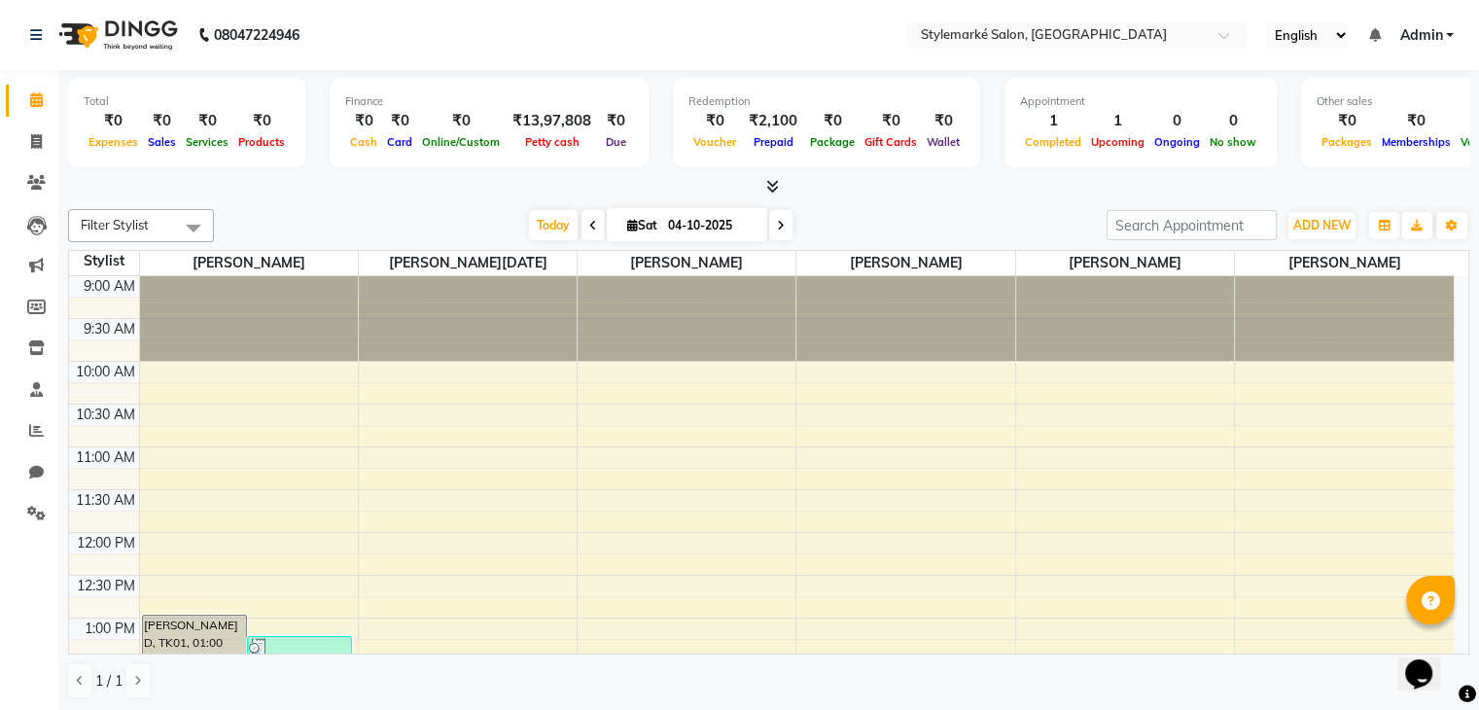
scroll to position [389, 0]
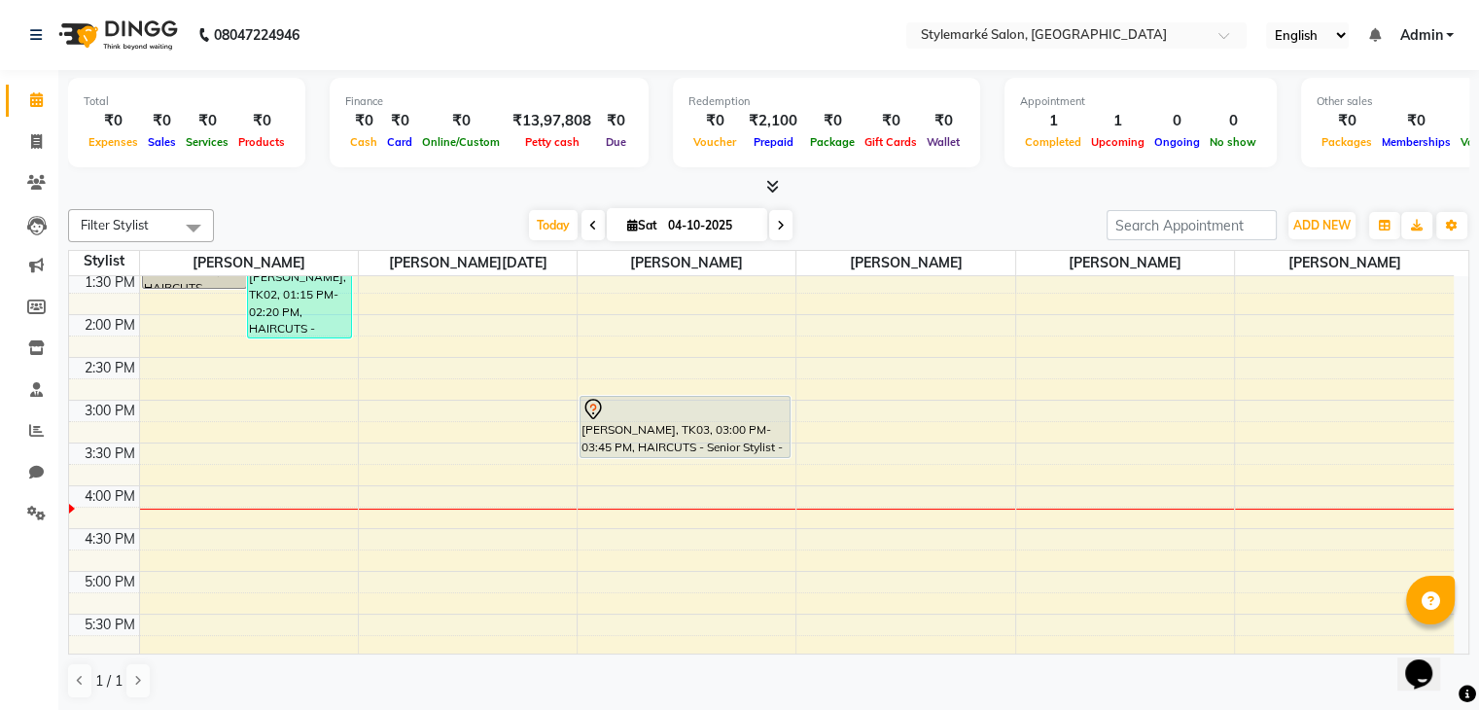
click at [923, 352] on div "9:00 AM 9:30 AM 10:00 AM 10:30 AM 11:00 AM 11:30 AM 12:00 PM 12:30 PM 1:00 PM 1…" at bounding box center [761, 400] width 1385 height 1026
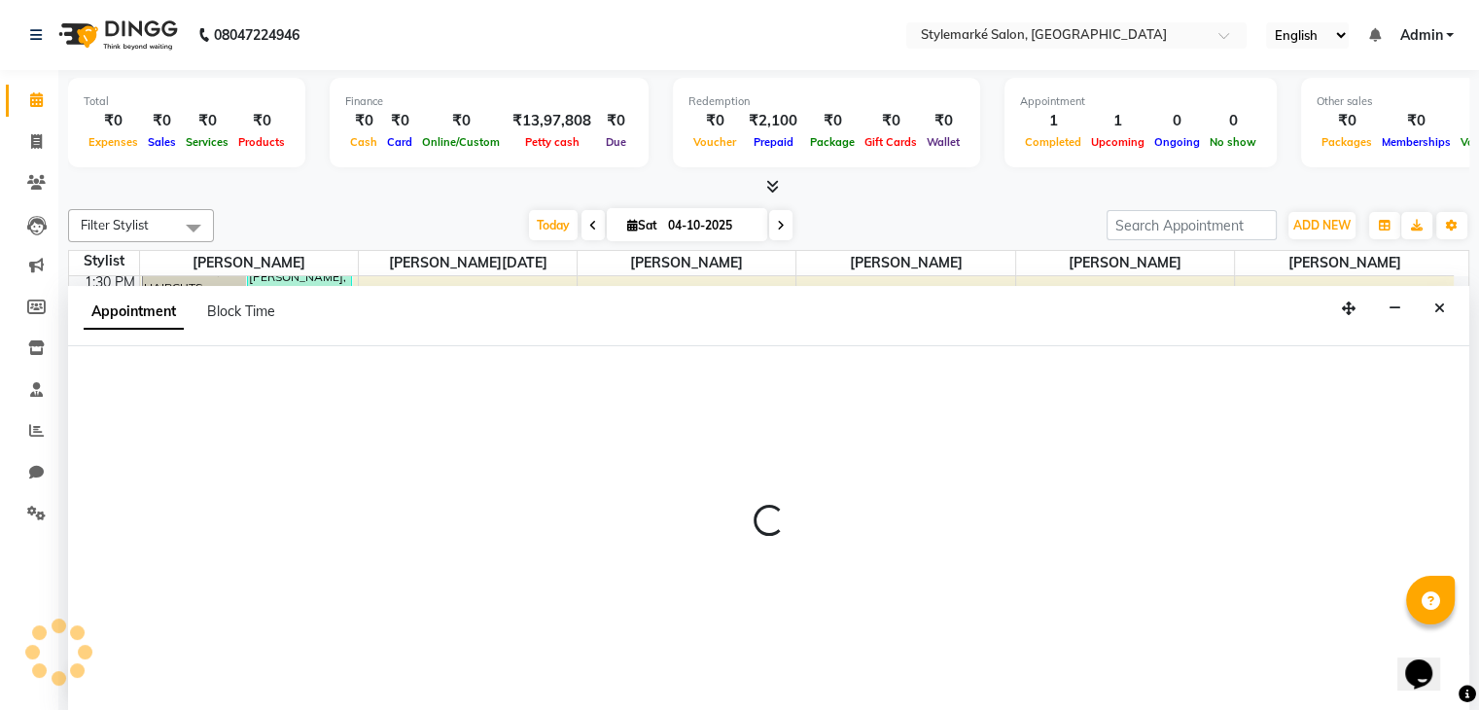
select select "71243"
select select "870"
select select "tentative"
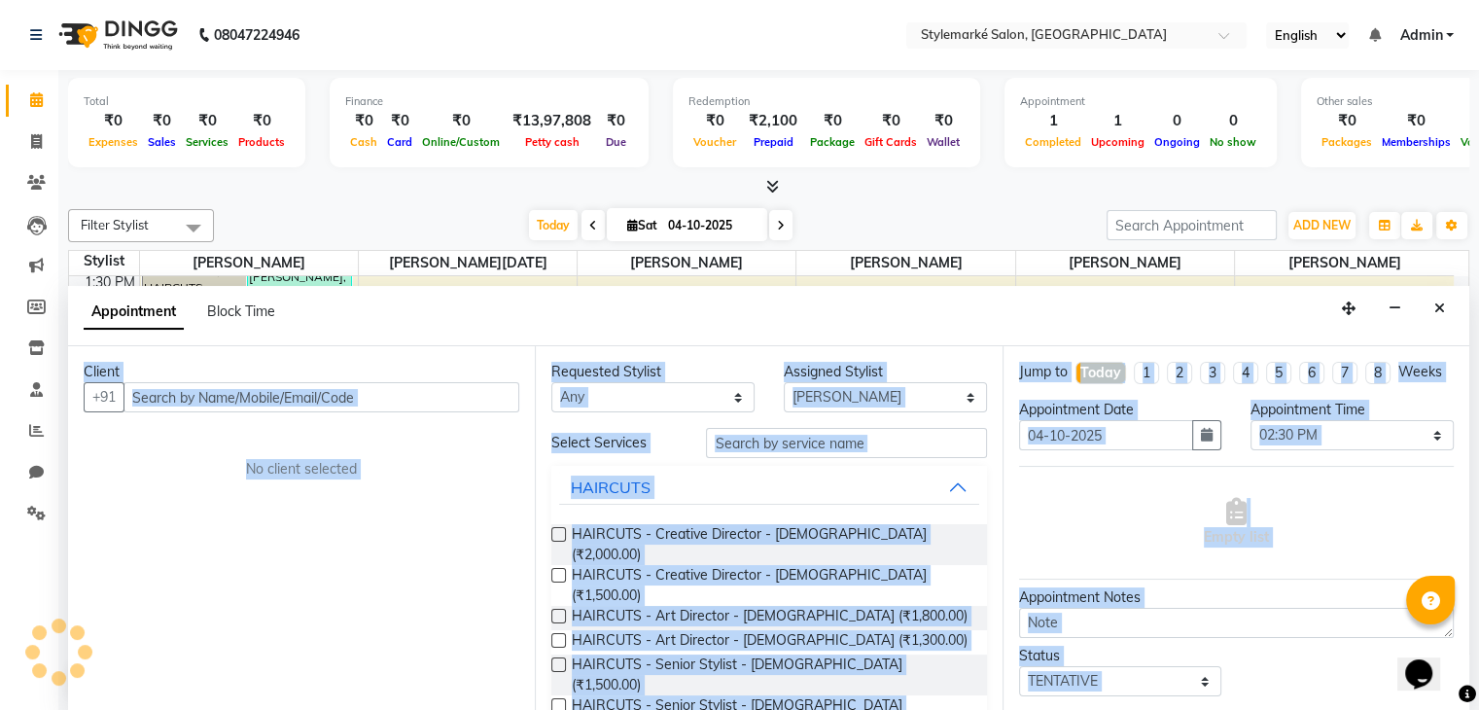
scroll to position [1, 0]
